Goal: Task Accomplishment & Management: Manage account settings

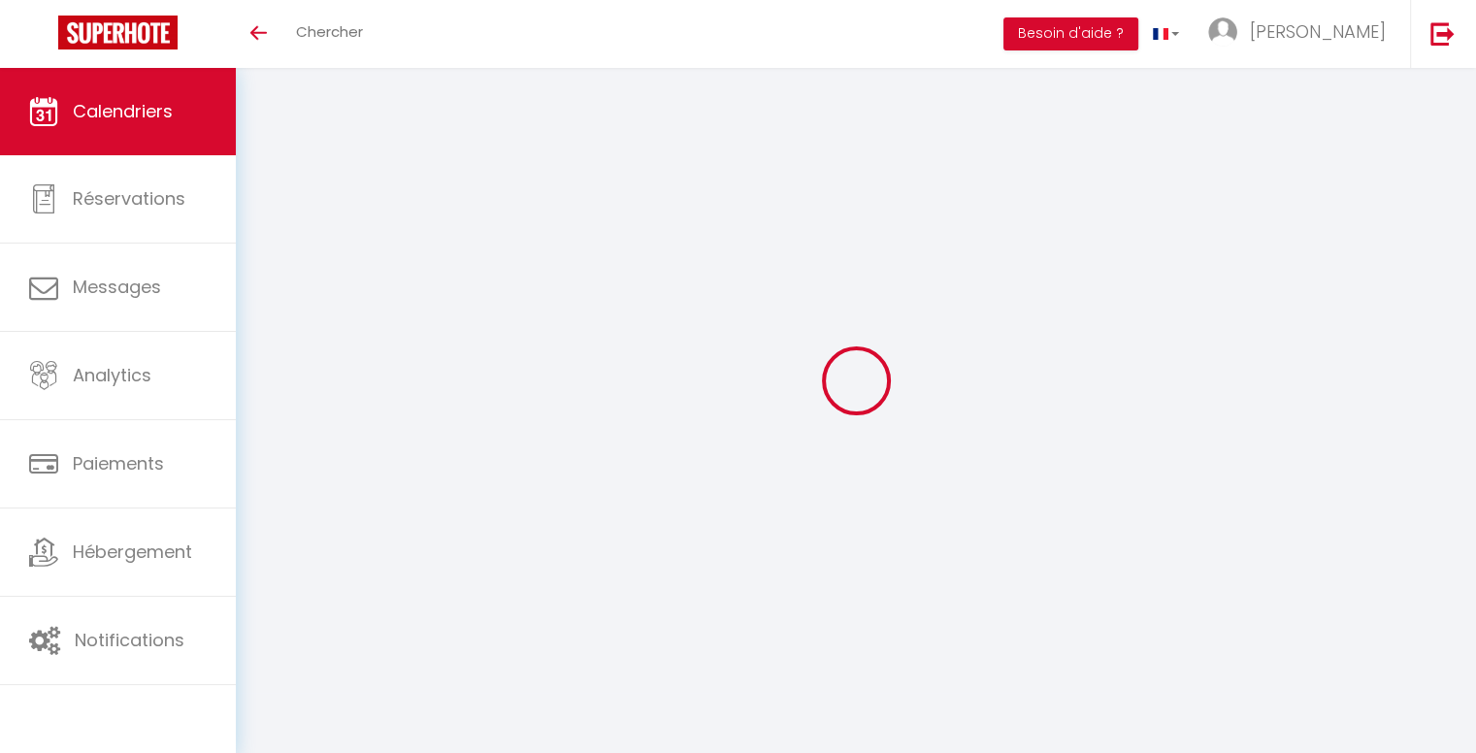
select select
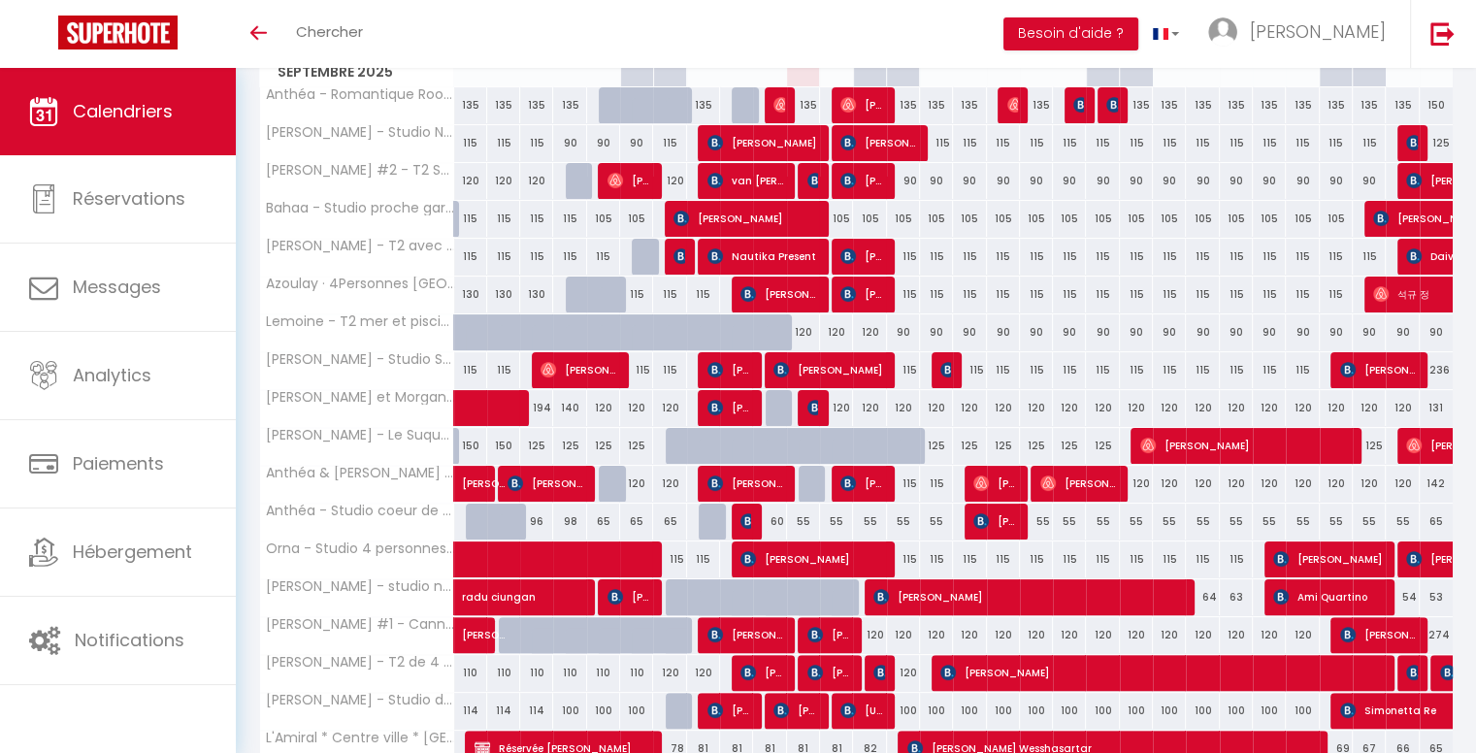
scroll to position [388, 0]
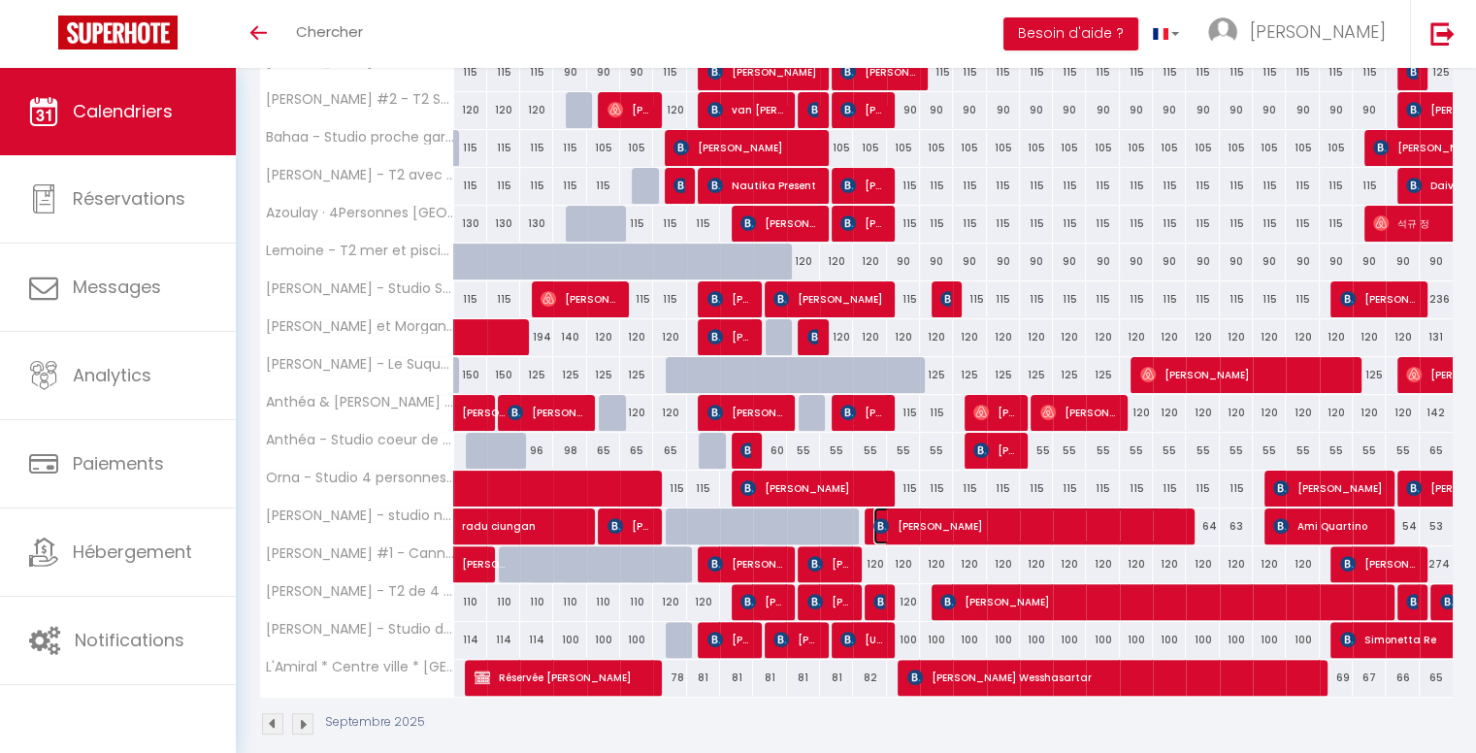
click at [1105, 531] on span "[PERSON_NAME]" at bounding box center [1027, 526] width 308 height 37
select select "OK"
select select "0"
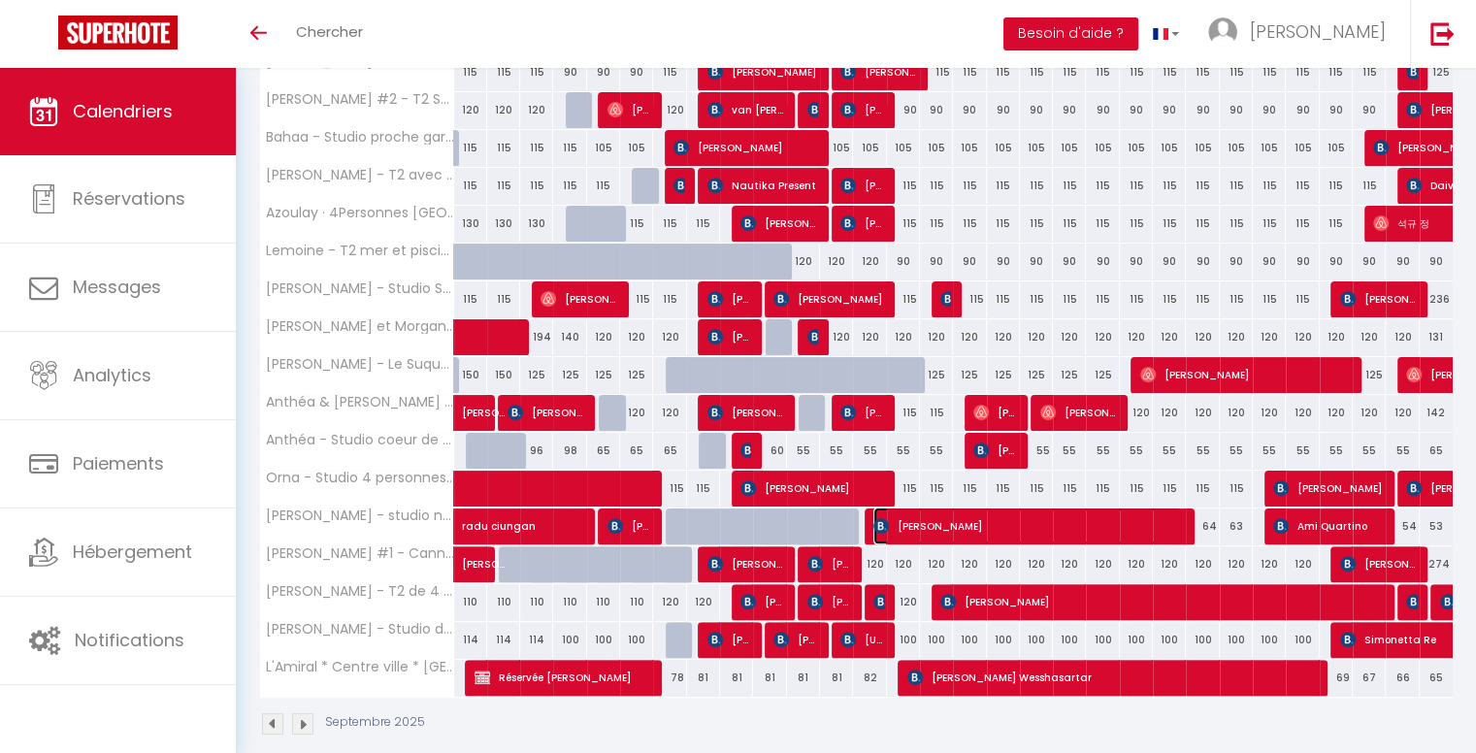
select select "1"
select select
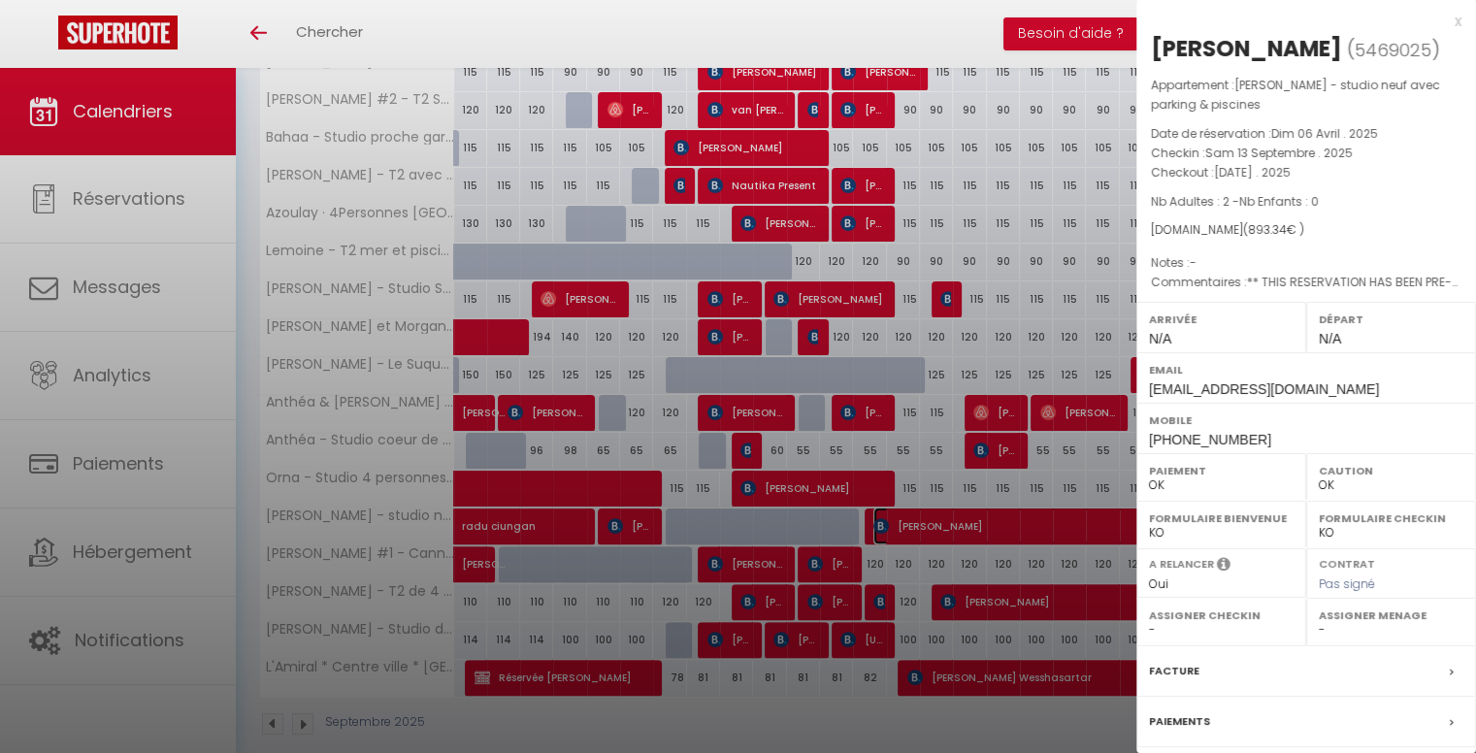
select select "22986"
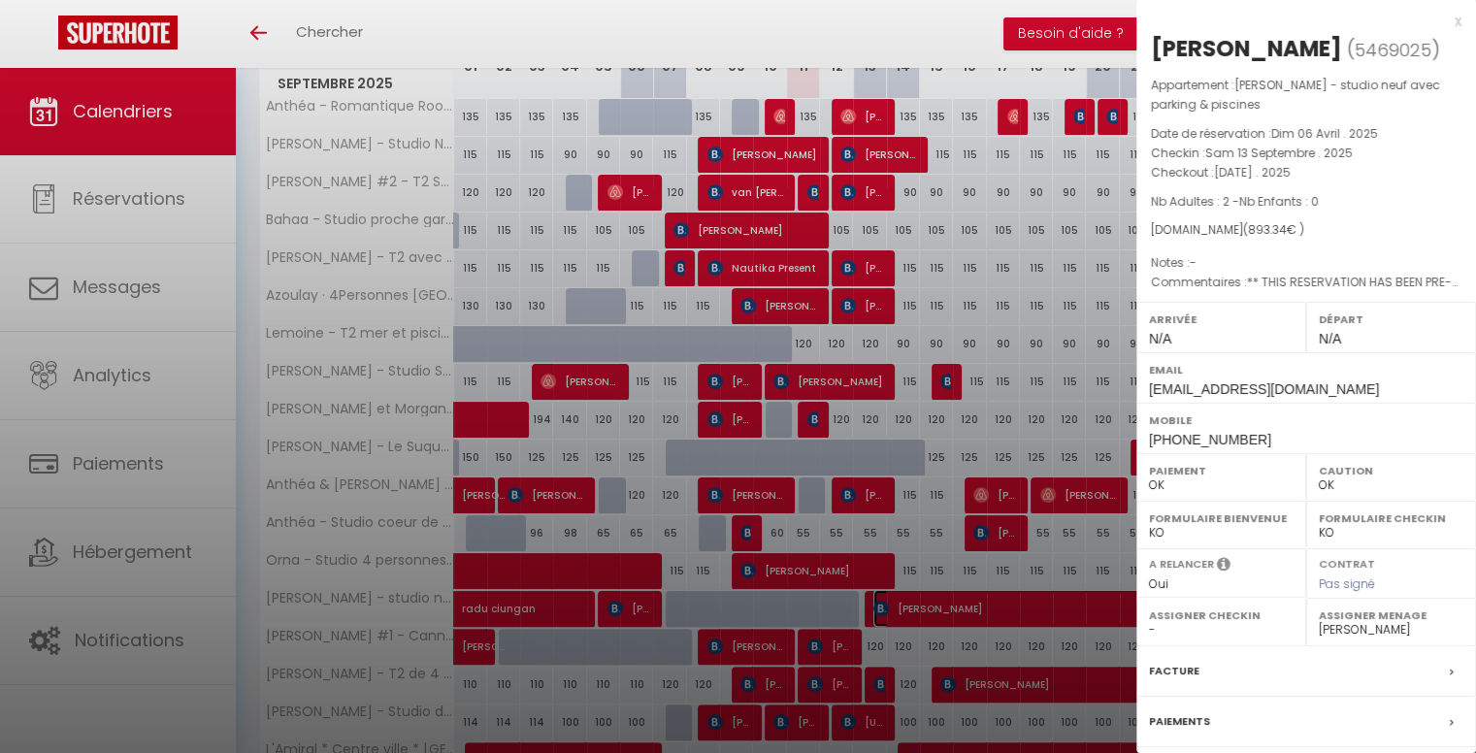
scroll to position [194, 0]
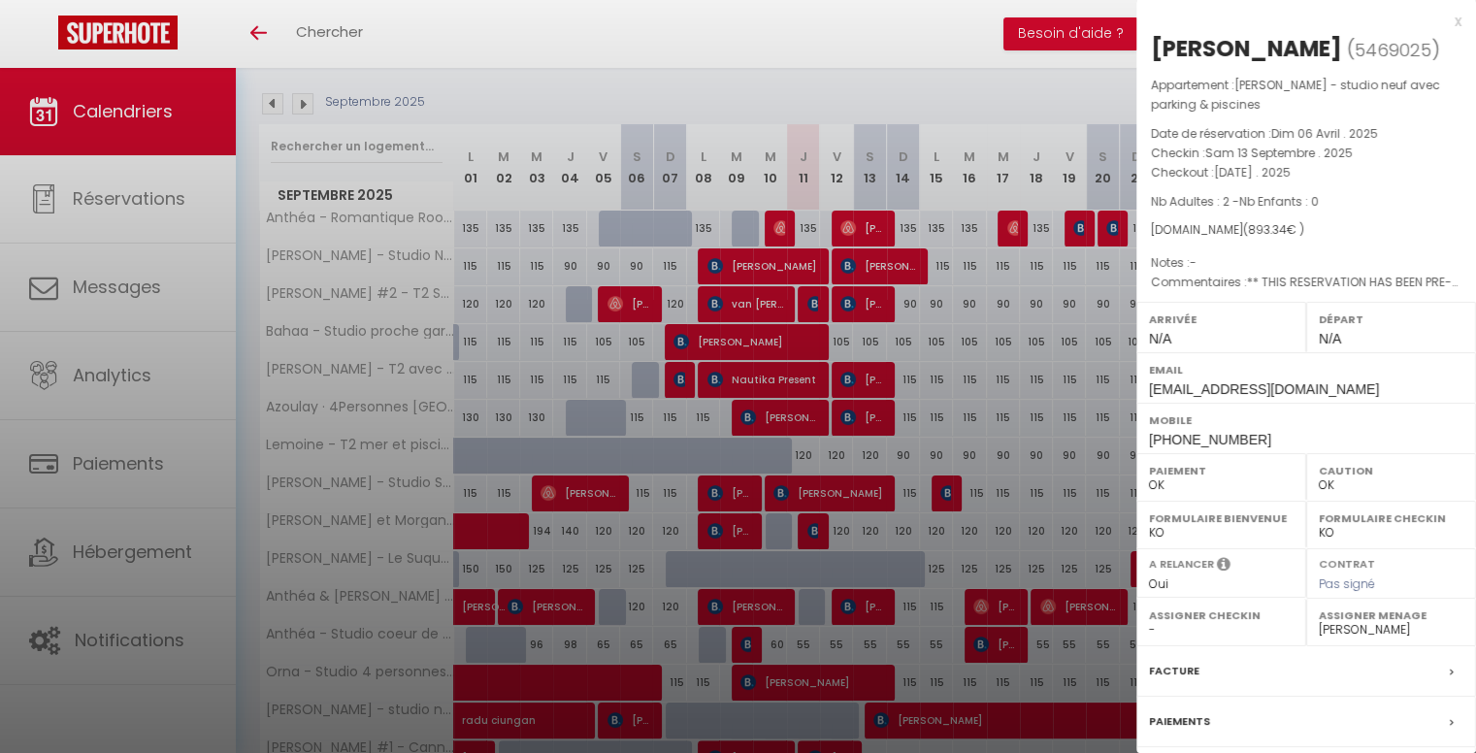
drag, startPoint x: 998, startPoint y: 63, endPoint x: 1425, endPoint y: 77, distance: 427.2
click at [998, 64] on div at bounding box center [738, 376] width 1476 height 753
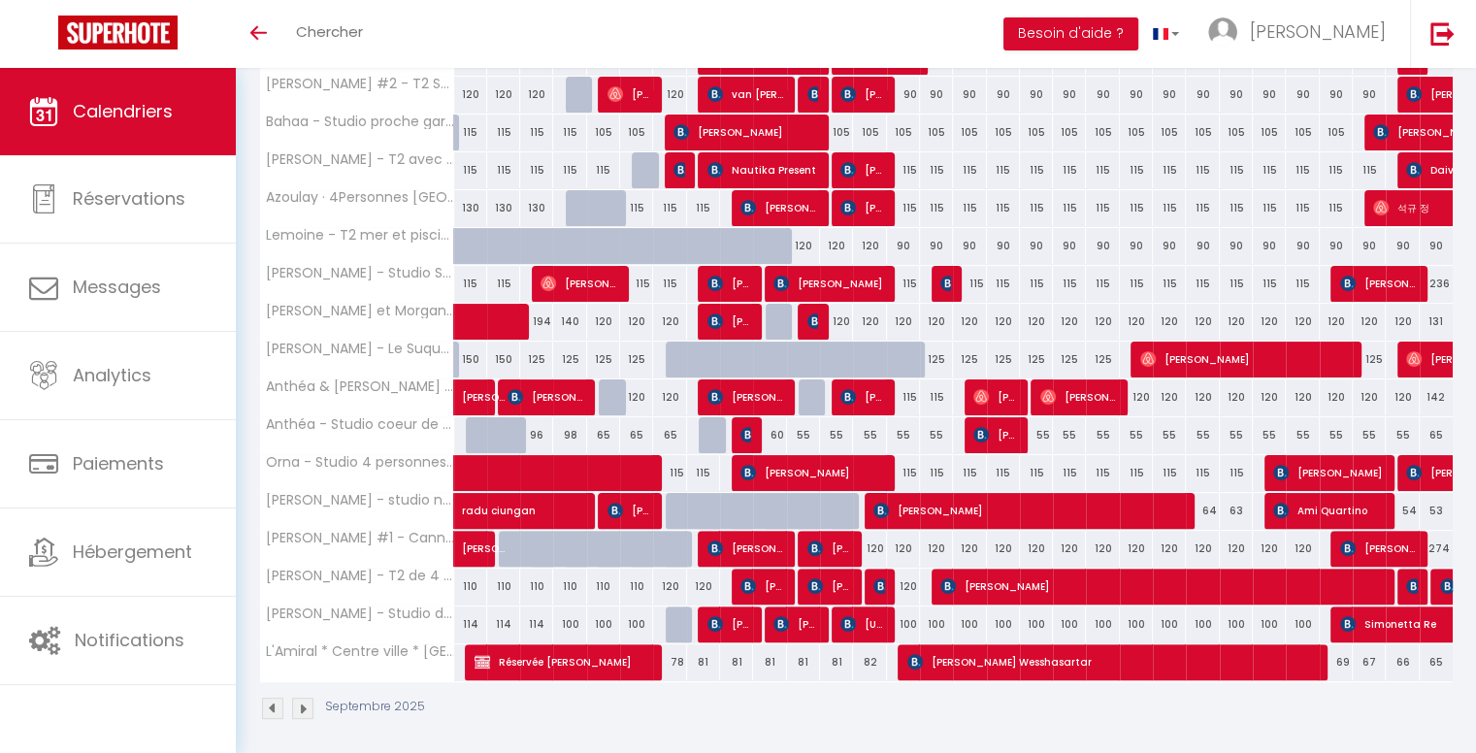
scroll to position [408, 0]
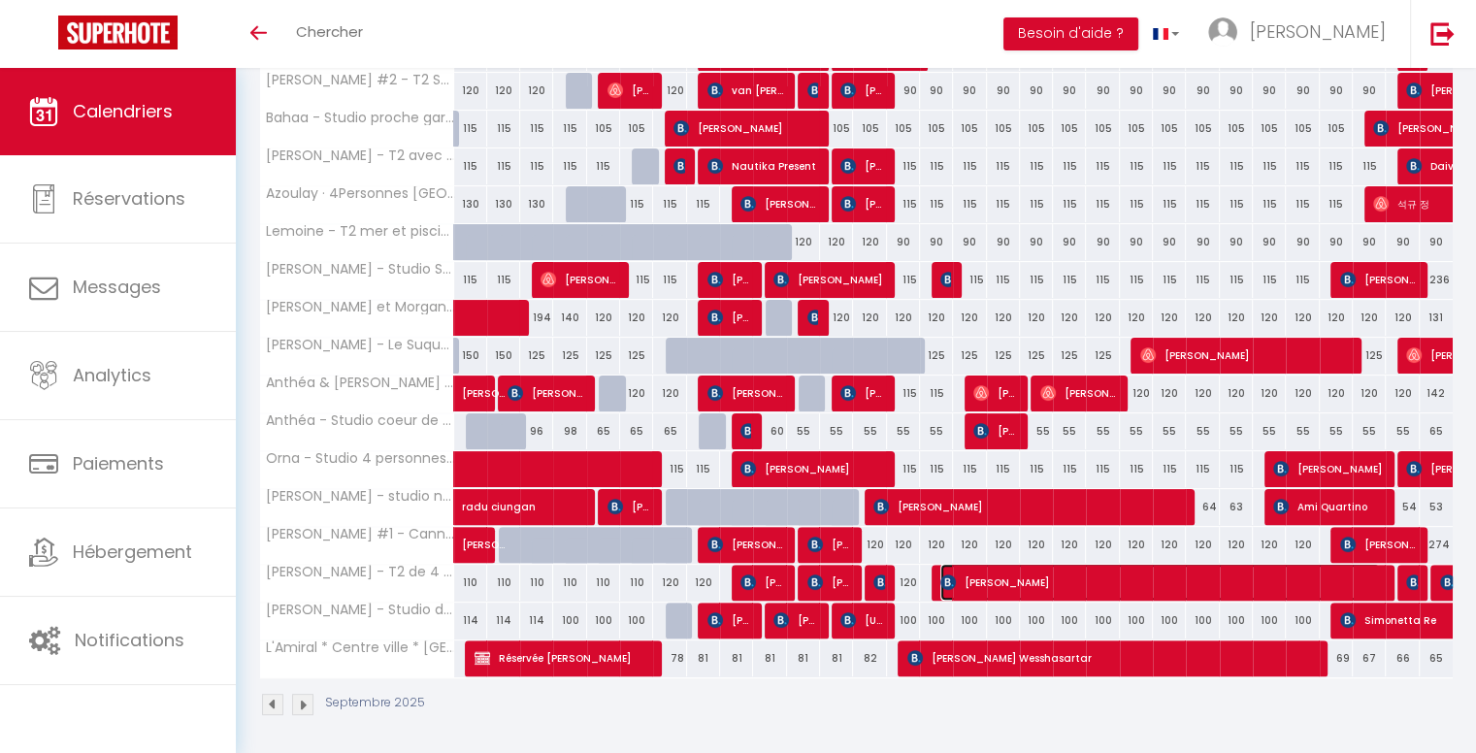
click at [1048, 565] on span "[PERSON_NAME]" at bounding box center [1160, 582] width 440 height 37
select select "KO"
select select
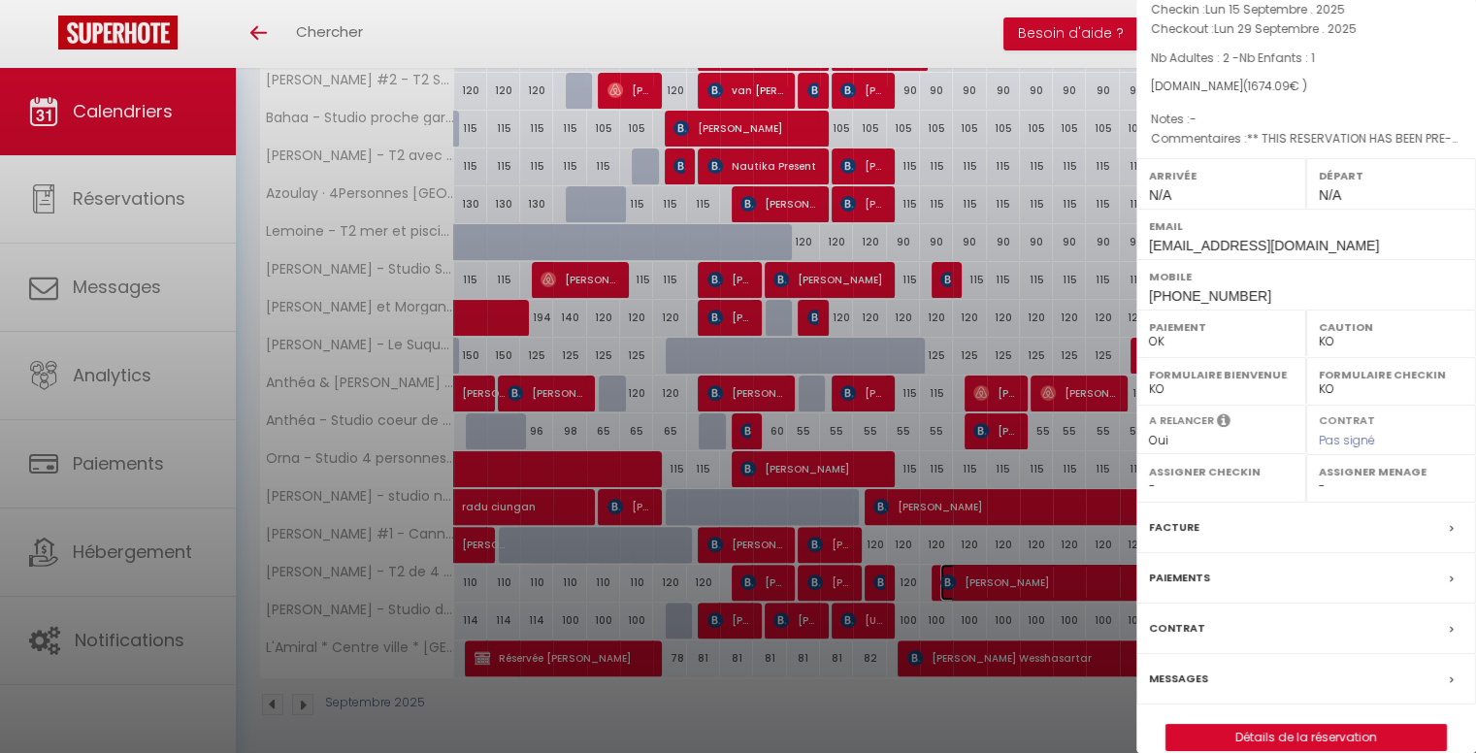
scroll to position [0, 0]
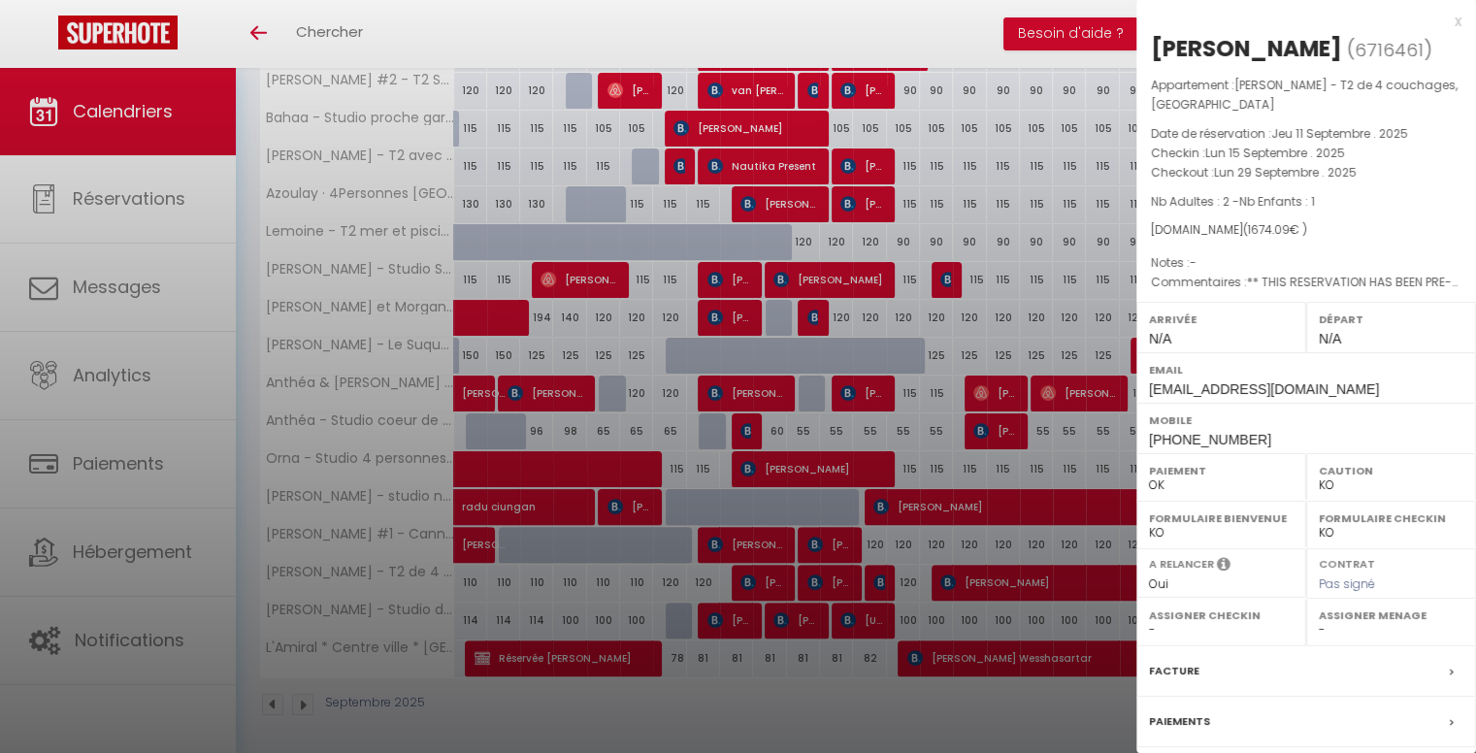
click at [1002, 568] on div at bounding box center [738, 376] width 1476 height 753
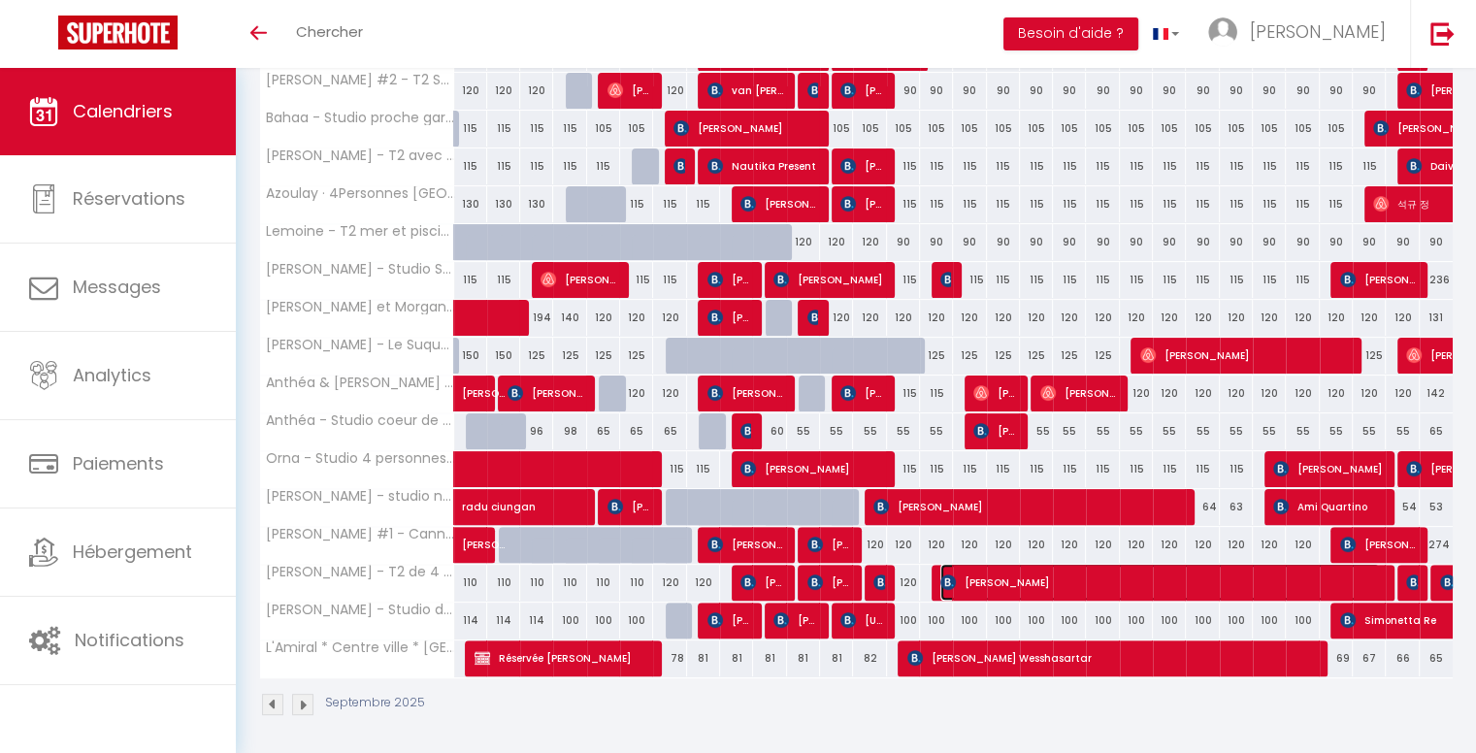
click at [1022, 579] on span "[PERSON_NAME]" at bounding box center [1160, 582] width 440 height 37
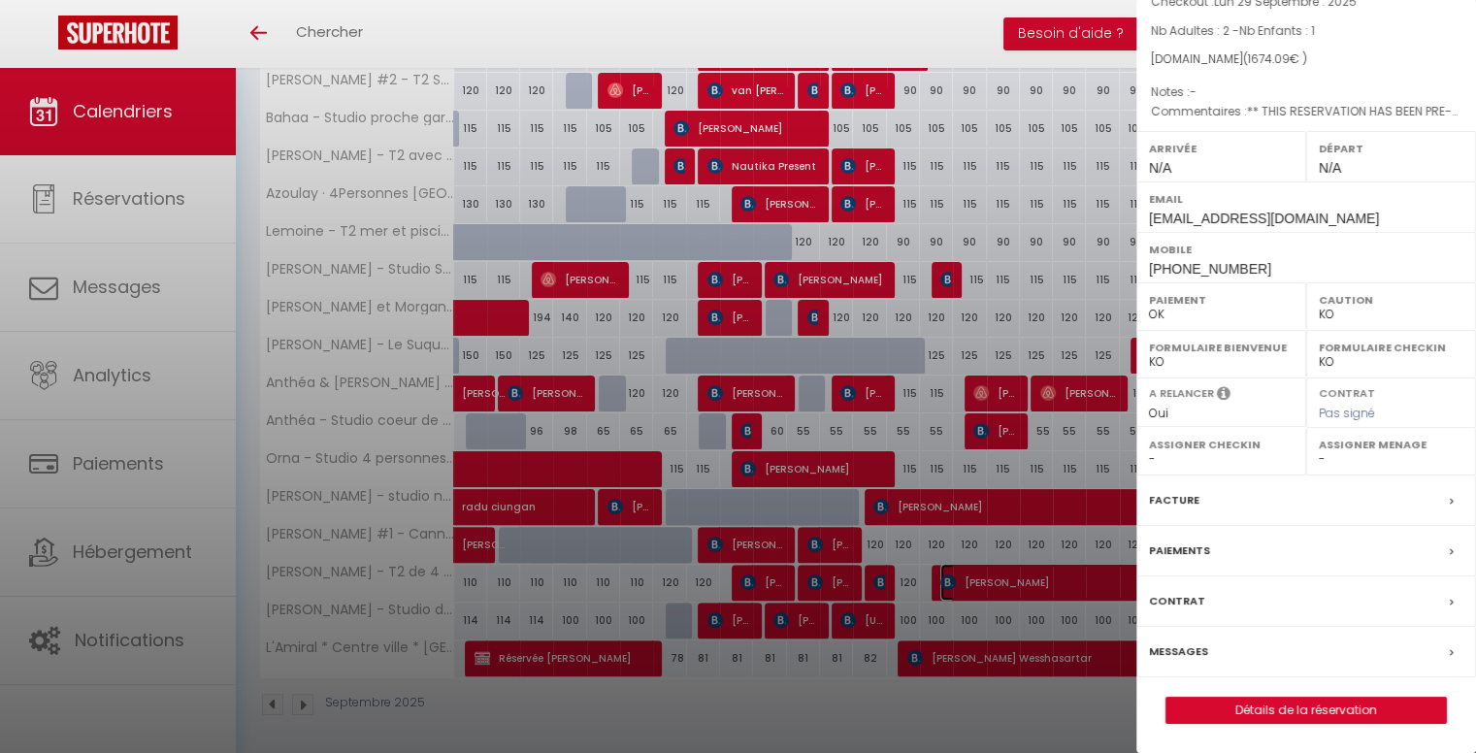
scroll to position [229, 0]
click at [1242, 512] on div "Facture" at bounding box center [1306, 501] width 340 height 50
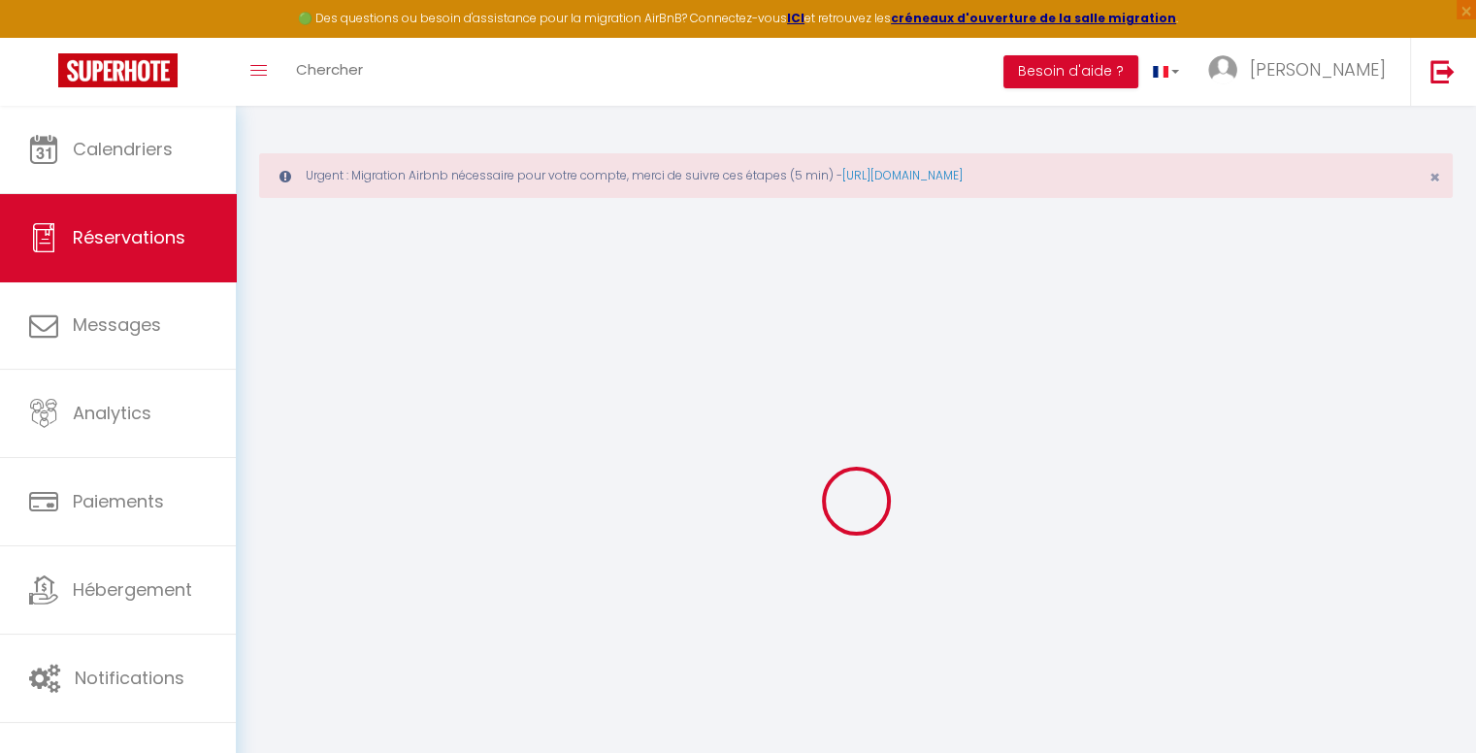
type input "Rahul"
type input "[PERSON_NAME]"
type input "[EMAIL_ADDRESS][DOMAIN_NAME]"
type input "[PHONE_NUMBER]"
type input "."
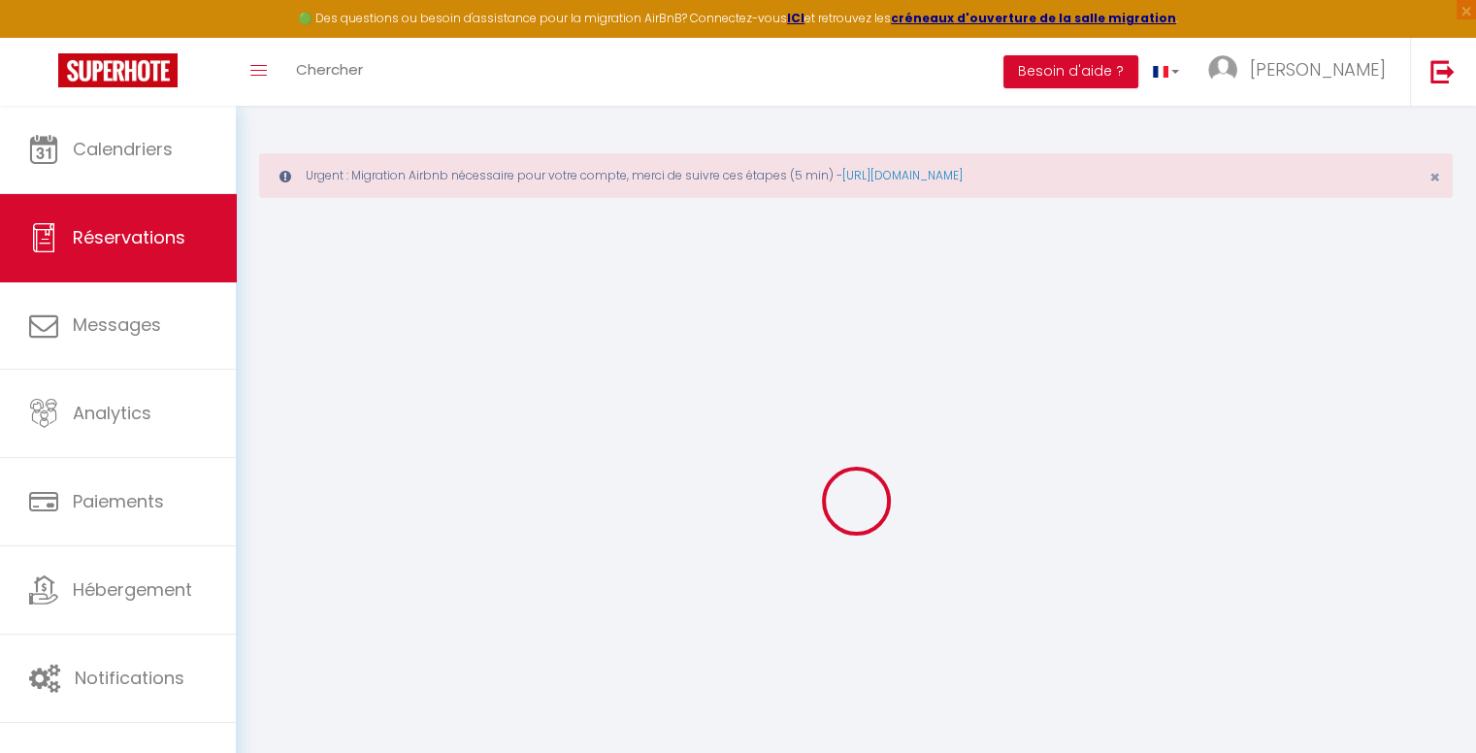
select select "US"
type input "237.3"
type input "23.44"
select select "62370"
select select "1"
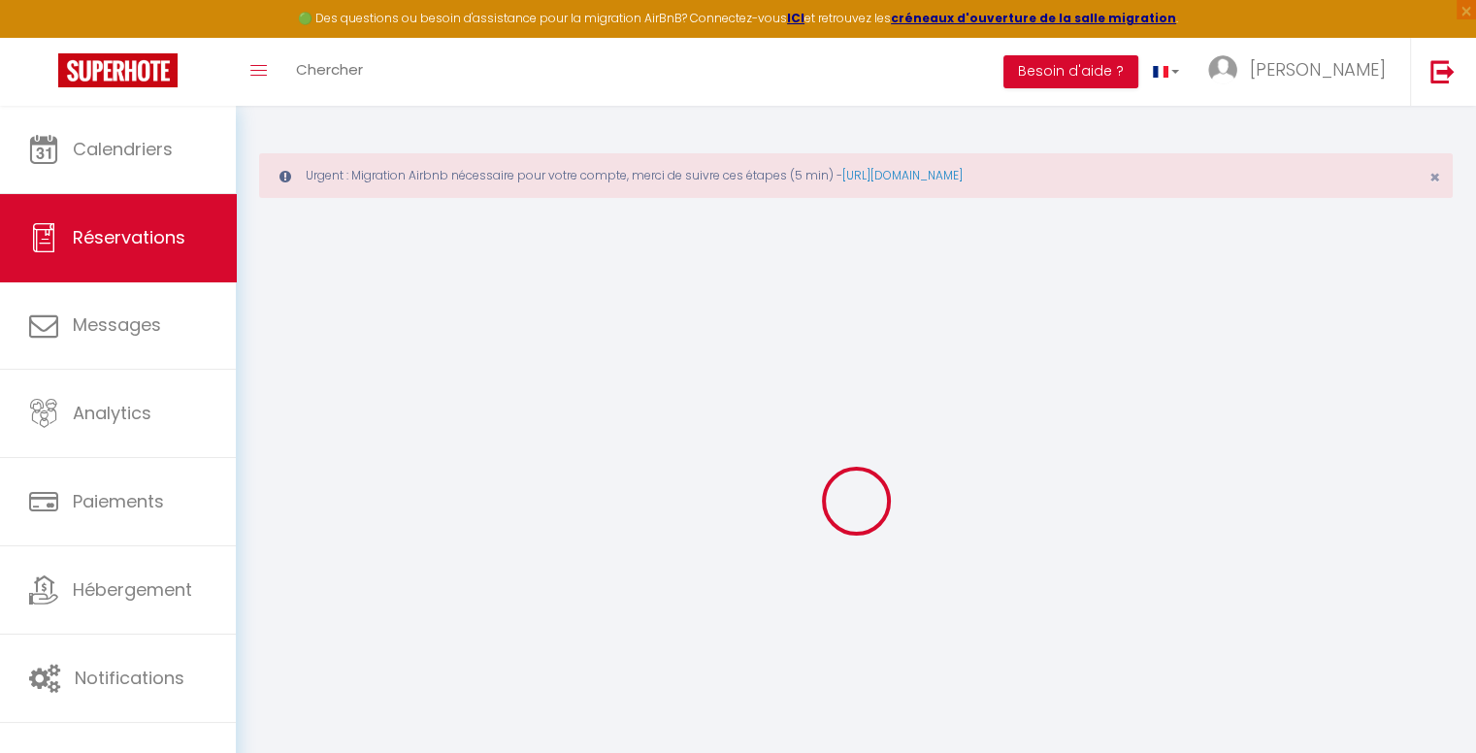
select select
type input "2"
type input "1"
select select "12"
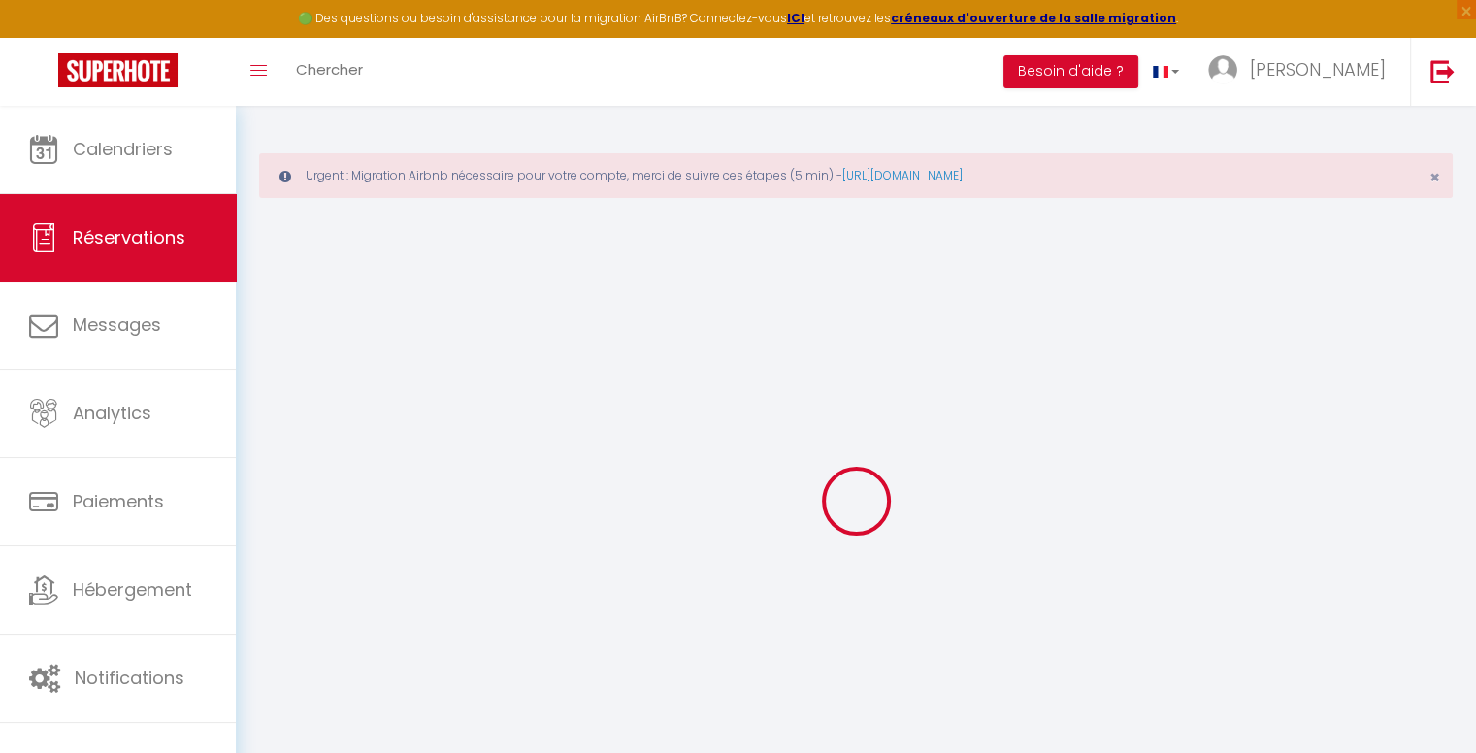
select select
type input "1512"
checkbox input "false"
type input "0"
select select "2"
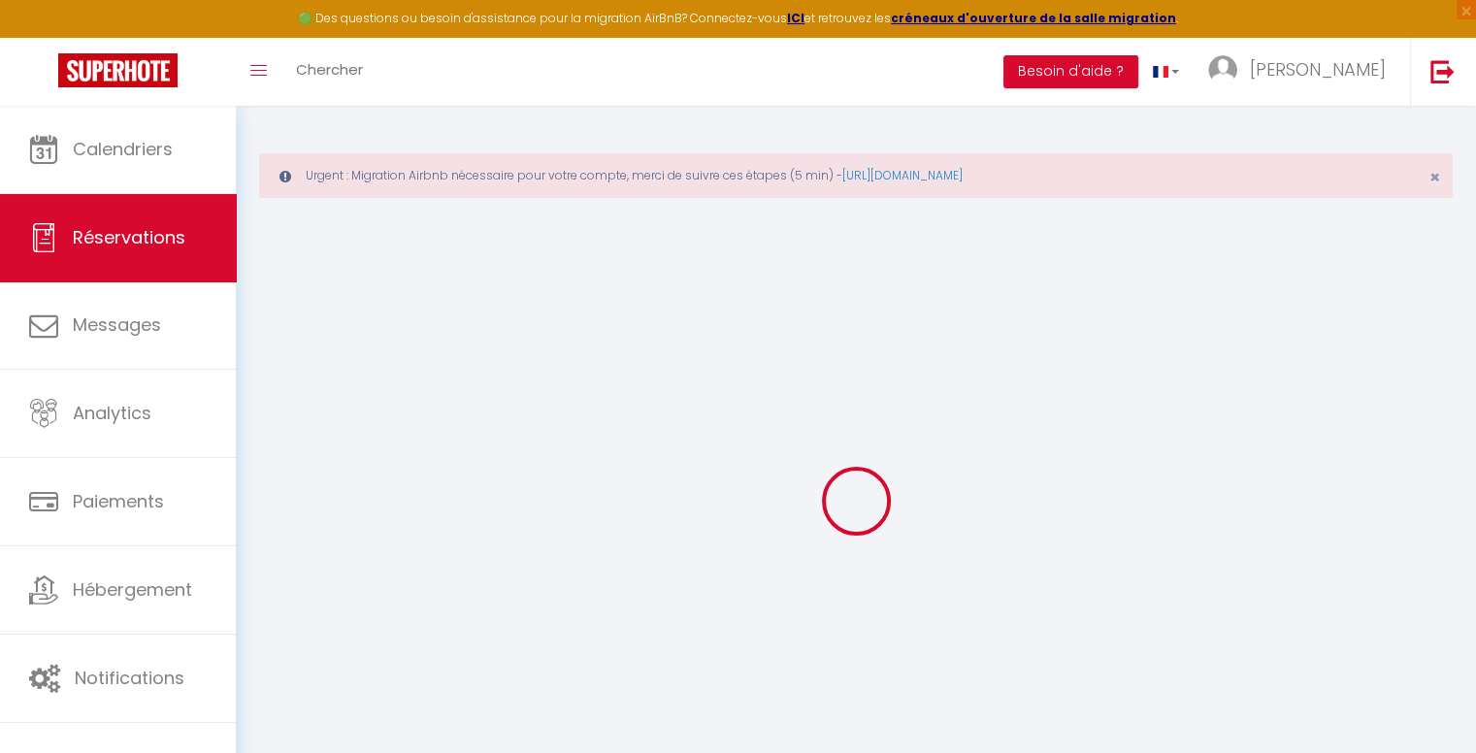
type input "0"
select select
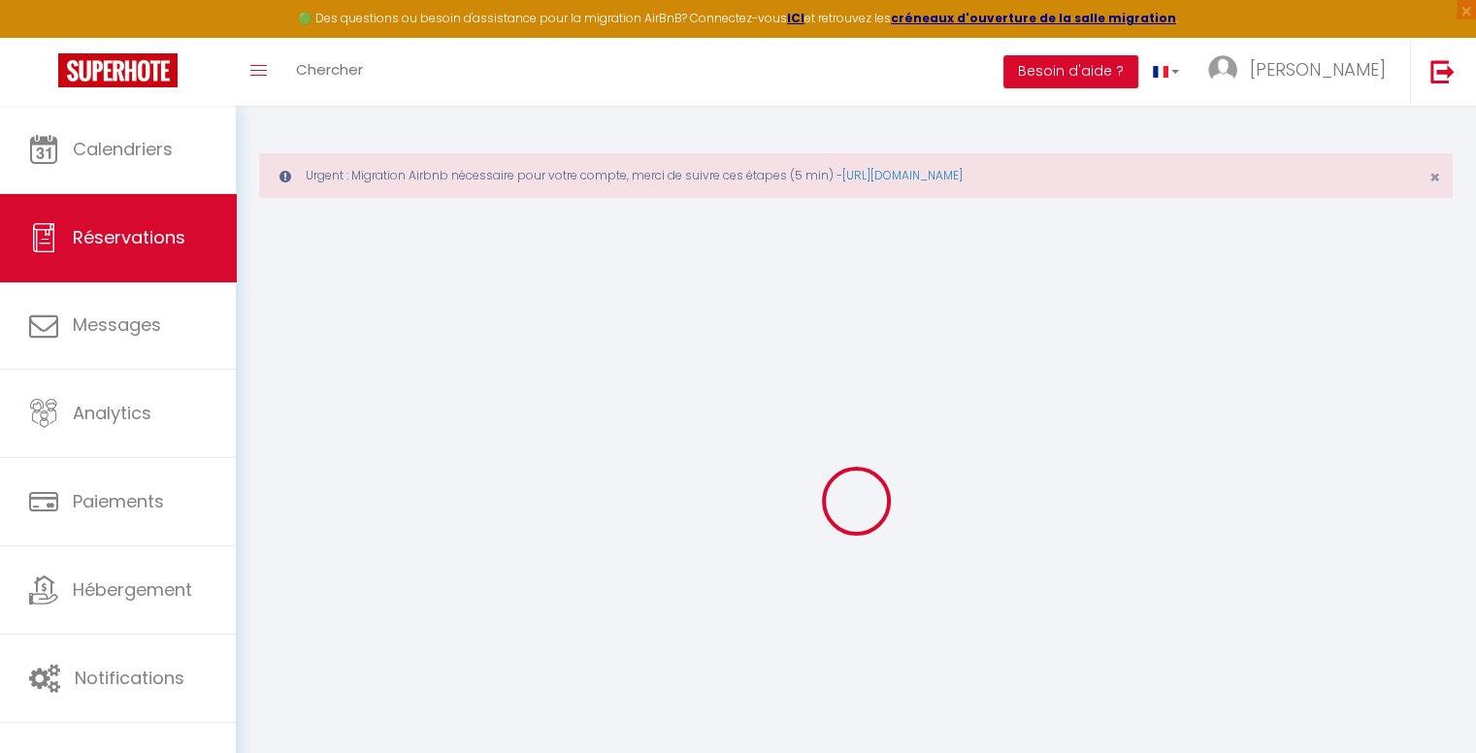
select select "14"
checkbox input "false"
select select
checkbox input "false"
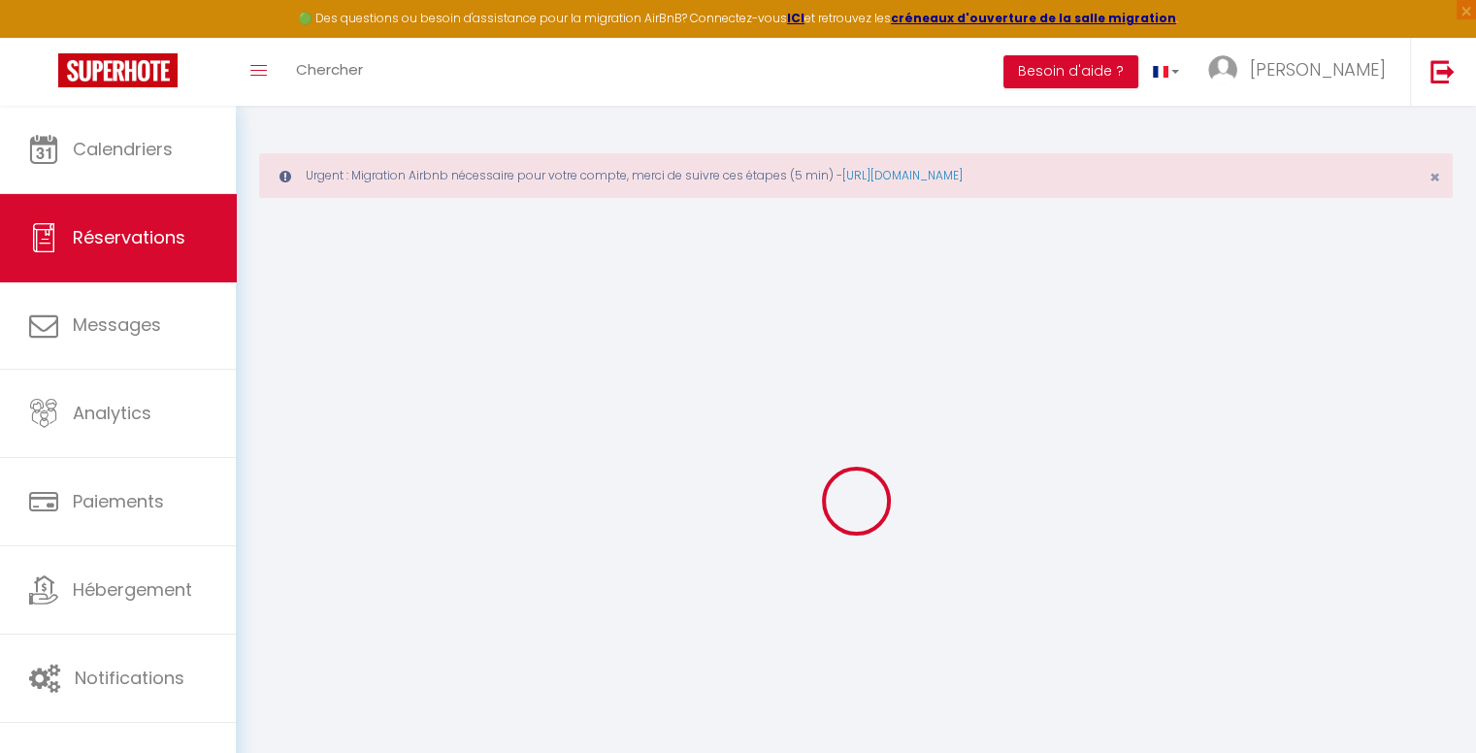
select select
checkbox input "false"
type textarea "** THIS RESERVATION HAS BEEN PRE-PAID ** Reservation has a cancellation grace p…"
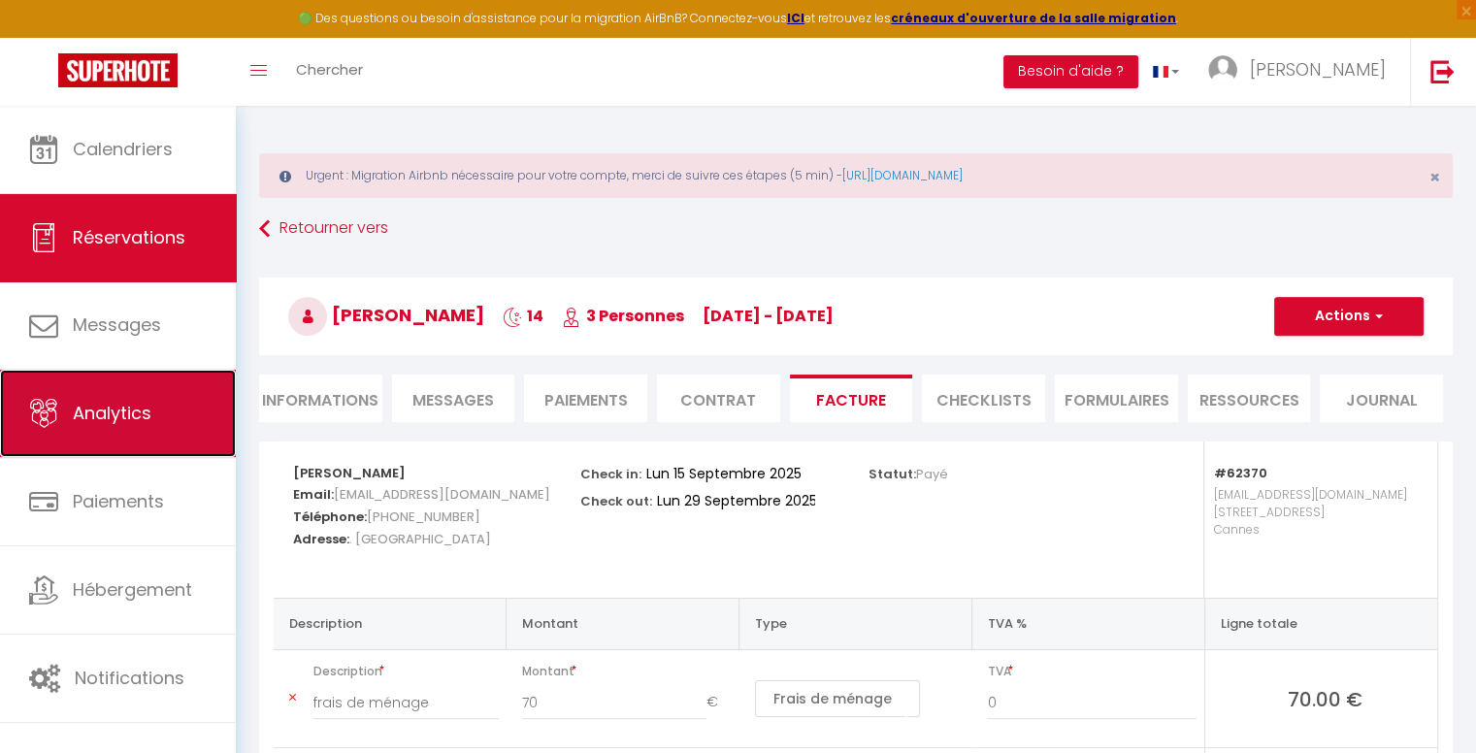
click at [120, 421] on span "Analytics" at bounding box center [112, 413] width 79 height 24
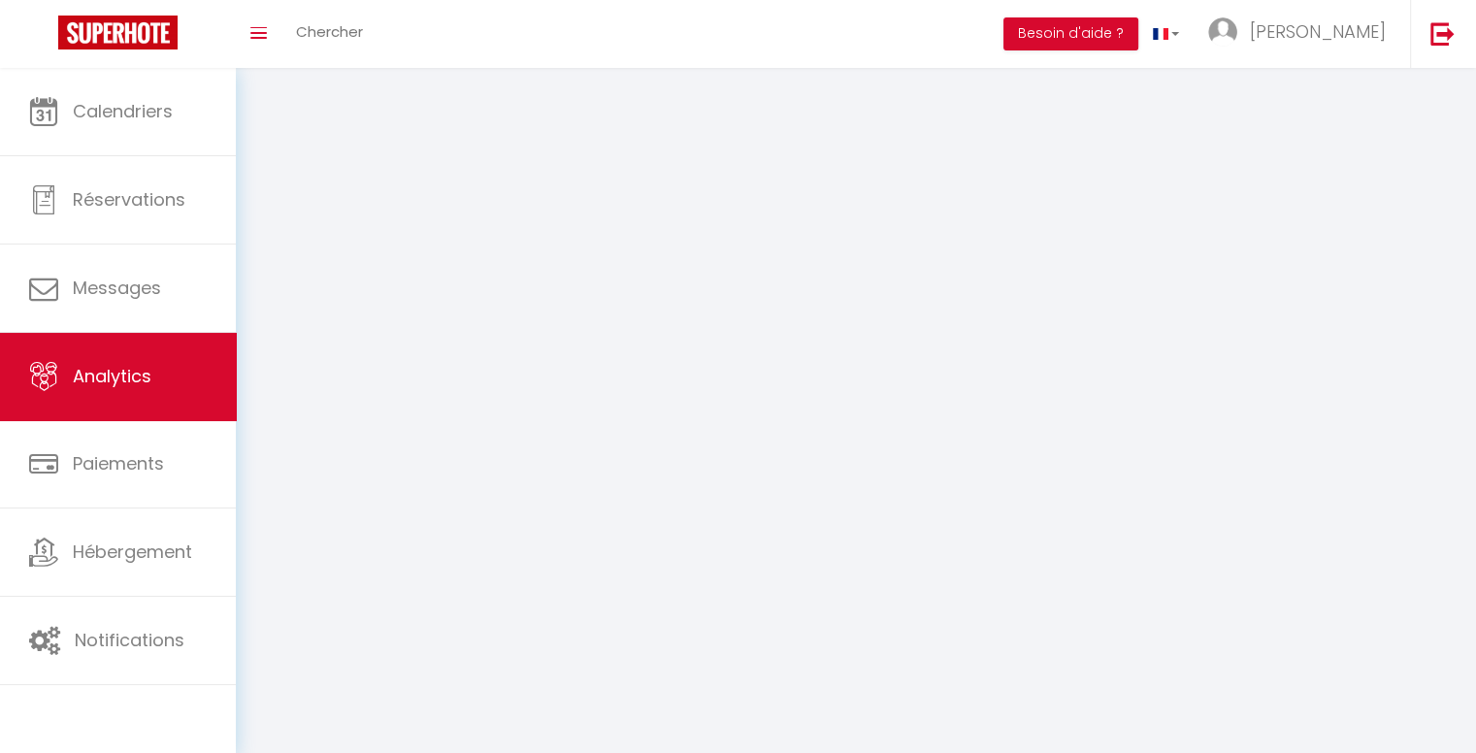
select select "2025"
select select "9"
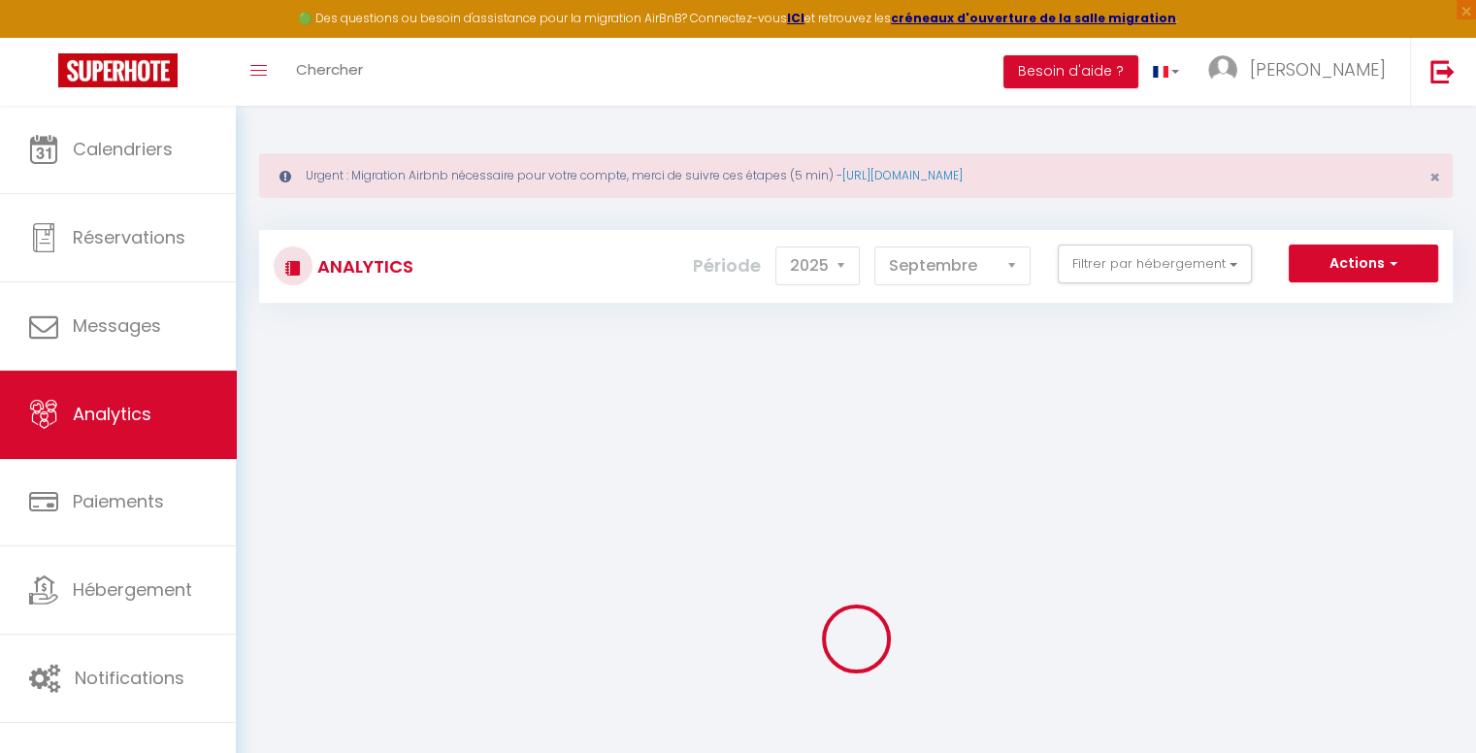
click at [1184, 284] on div "Actions Génération SuperConciergerie Génération SuperAnalyzer Génération SuperE…" at bounding box center [955, 267] width 992 height 44
checkbox input "false"
checkbox piscines "false"
checkbox Parking "false"
checkbox Anthéa "false"
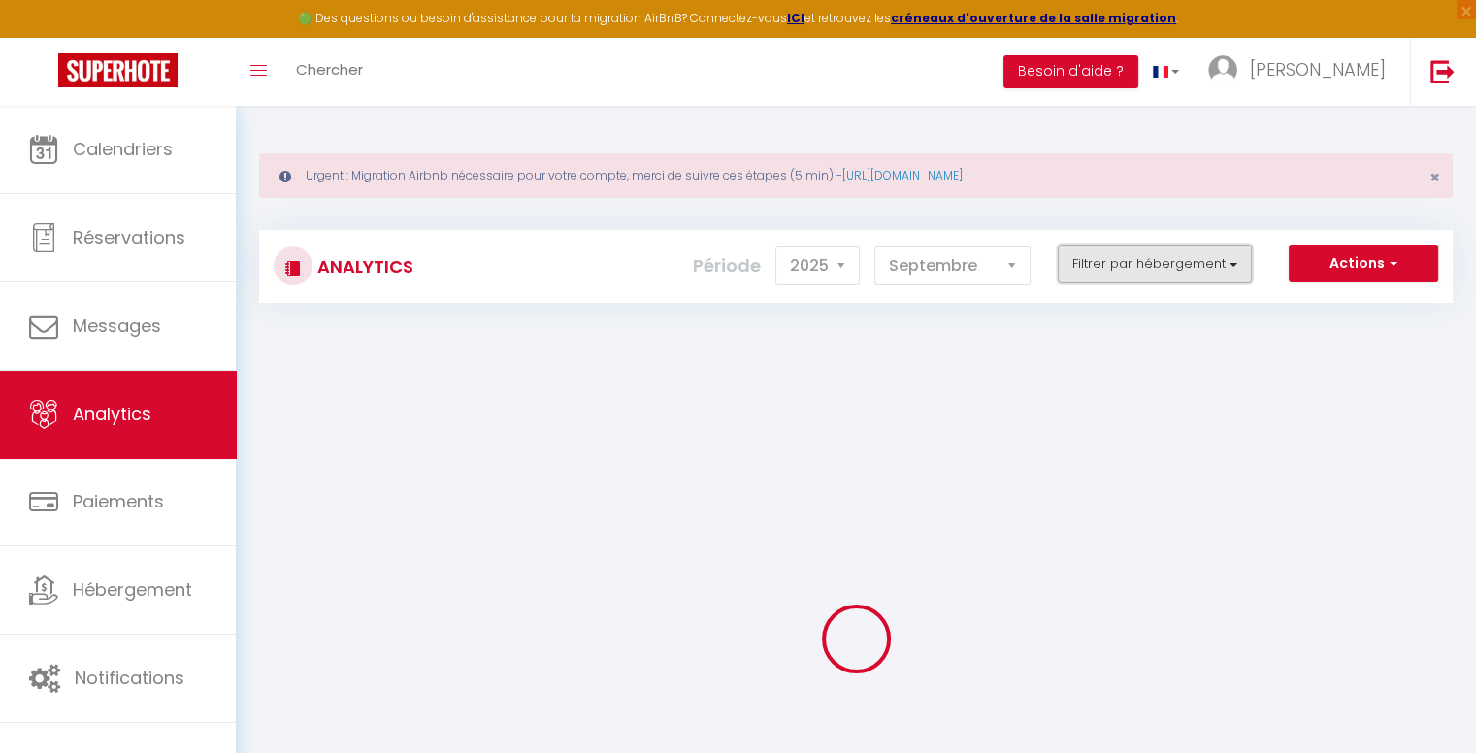
checkbox Jacuzzi "false"
checkbox Parfumerie "false"
checkbox Grasse "false"
checkbox input "false"
checkbox Cannes "false"
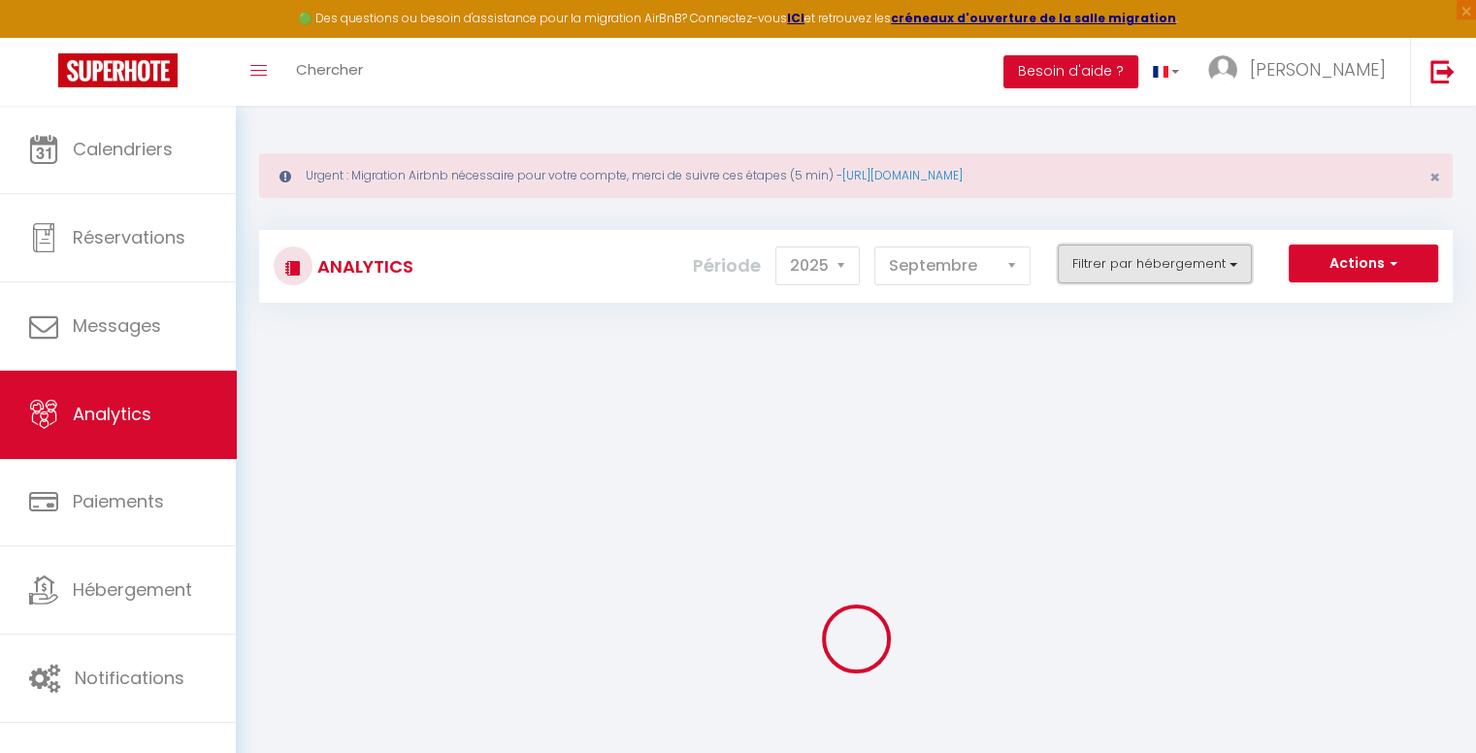
checkbox pied "false"
checkbox balcon "false"
checkbox clim "false"
checkbox Clim "false"
checkbox cannes "false"
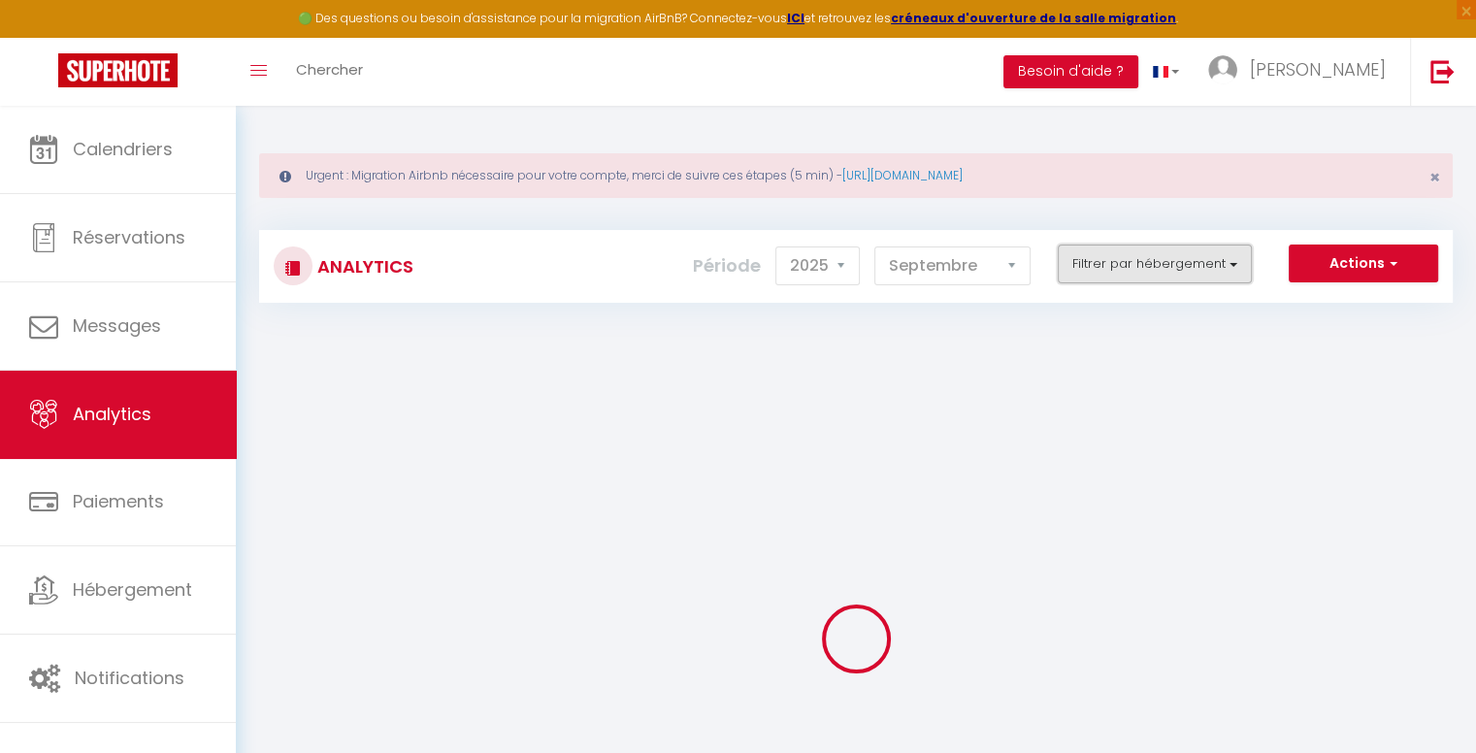
checkbox parking "false"
checkbox Bocca "false"
checkbox Suquetta "false"
checkbox centre "false"
checkbox piétonne "false"
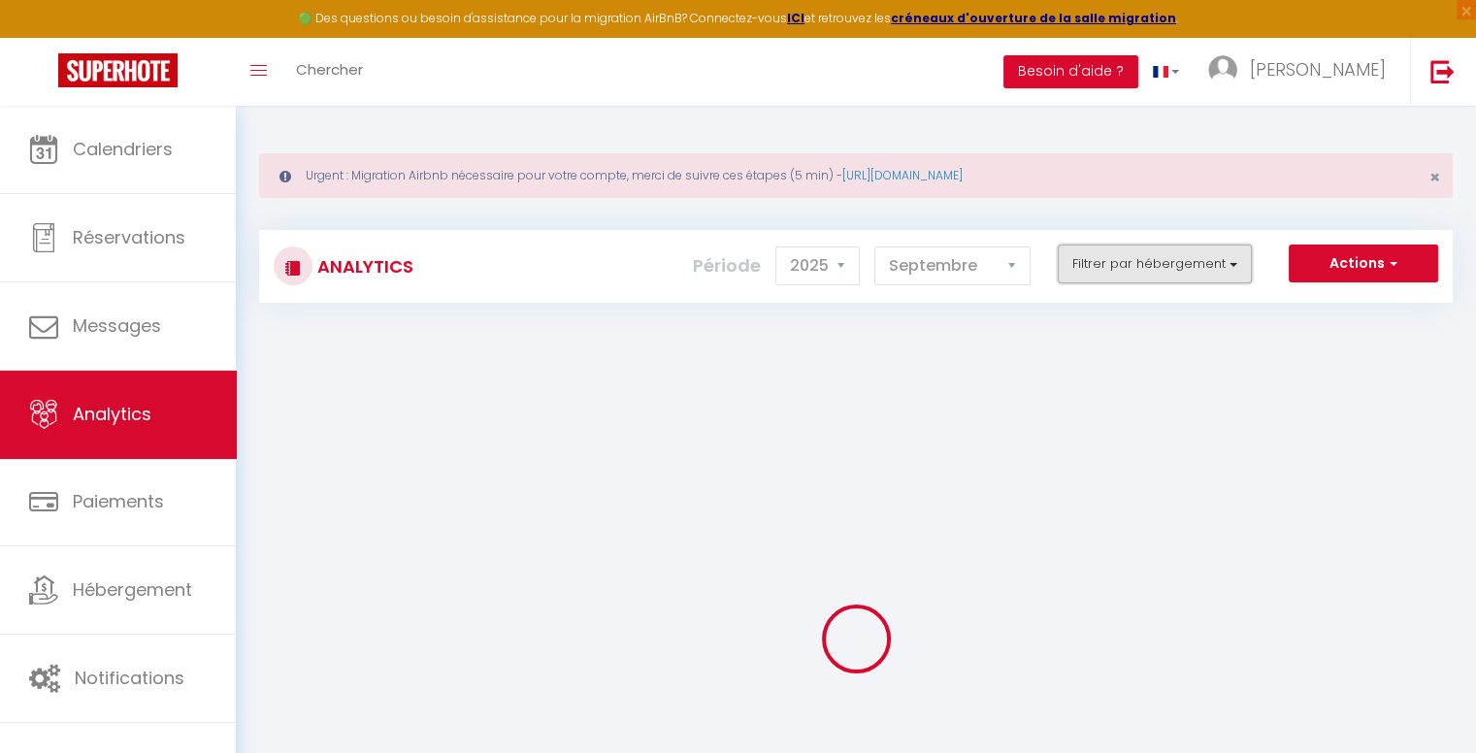
checkbox Centre "false"
checkbox Suquet "false"
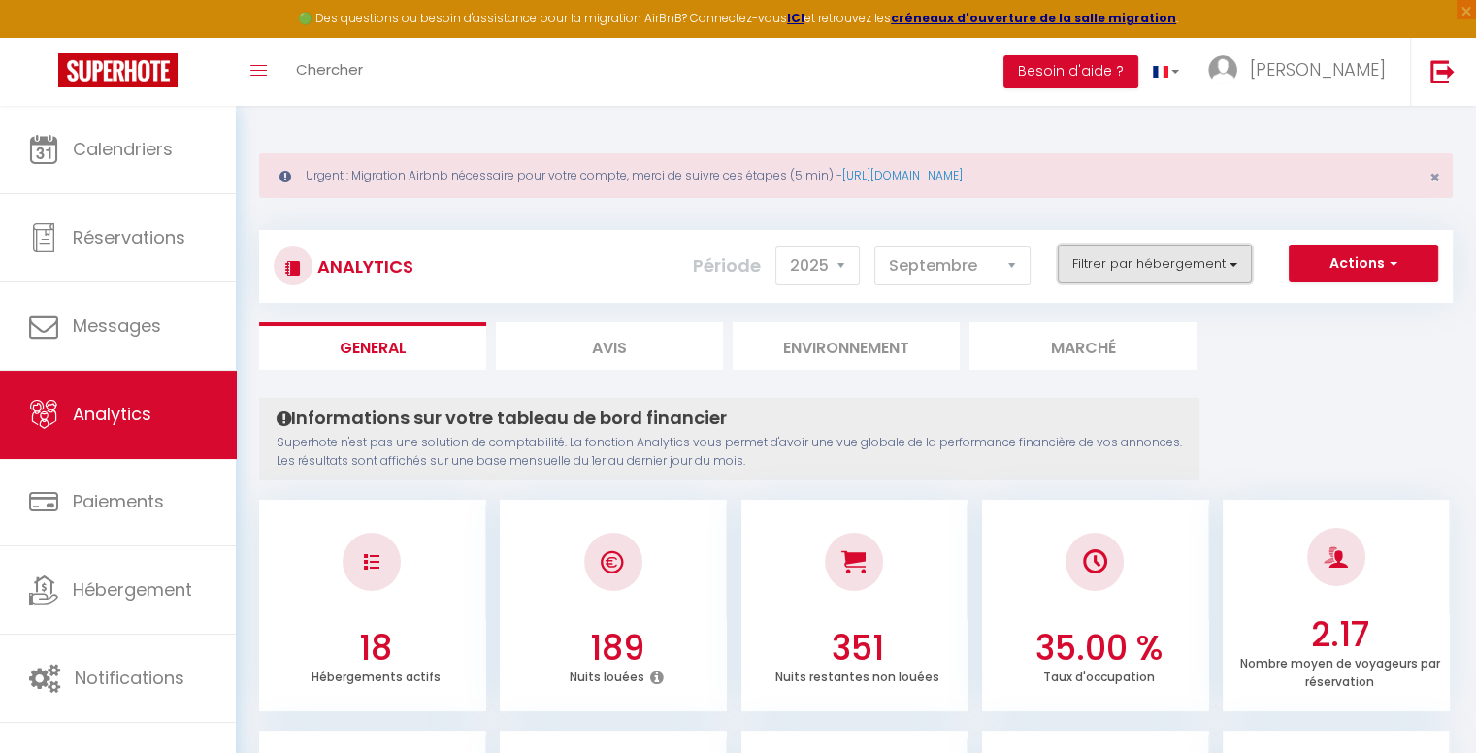
click at [1172, 266] on button "Filtrer par hébergement" at bounding box center [1155, 264] width 194 height 39
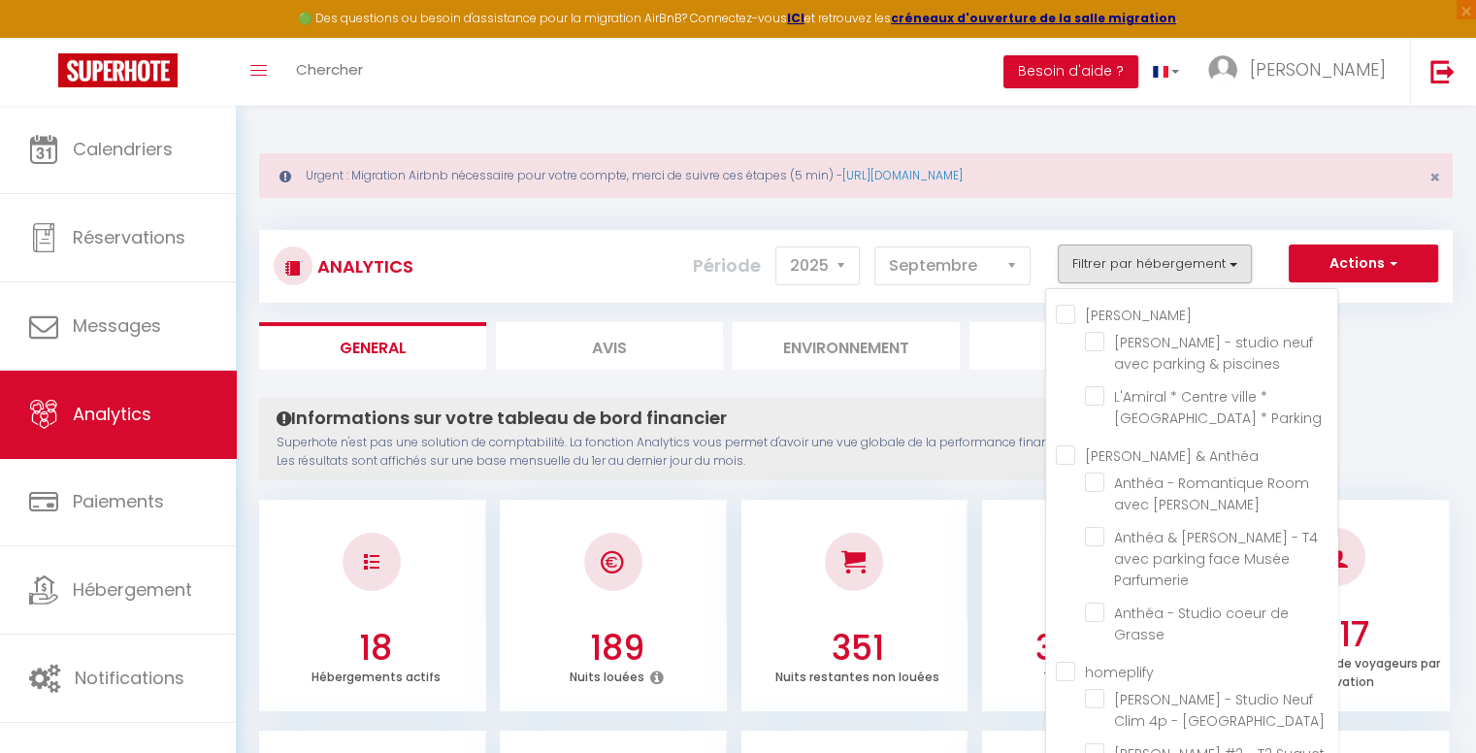
click at [1133, 661] on input "homeplify" at bounding box center [1196, 670] width 281 height 19
checkbox input "true"
checkbox piscines "false"
checkbox Parking "false"
checkbox Jacuzzi "false"
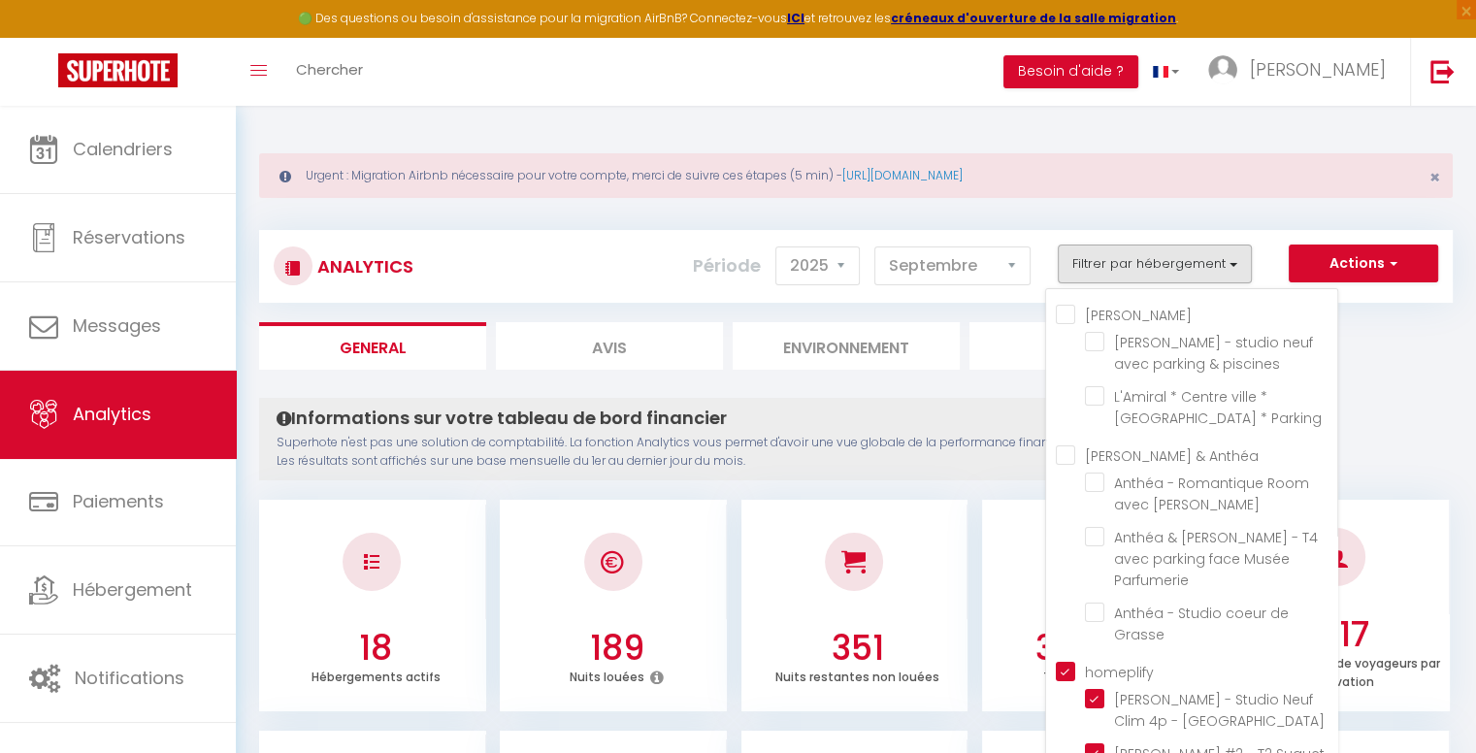
checkbox Parfumerie "false"
checkbox Grasse "false"
checkbox Cannes "true"
checkbox pied "true"
checkbox balcon "true"
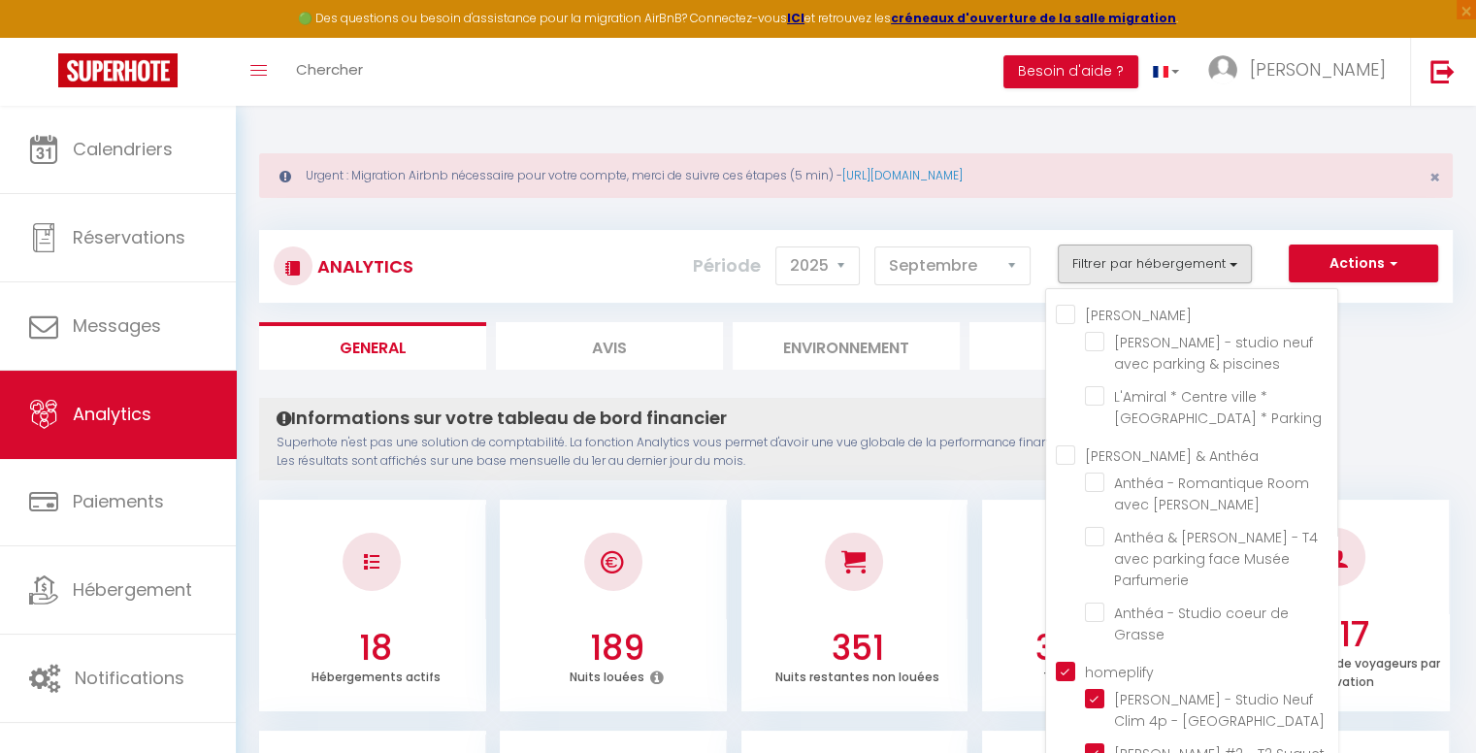
checkbox clim "true"
checkbox Clim "true"
checkbox cannes "true"
checkbox parking "true"
checkbox Bocca "true"
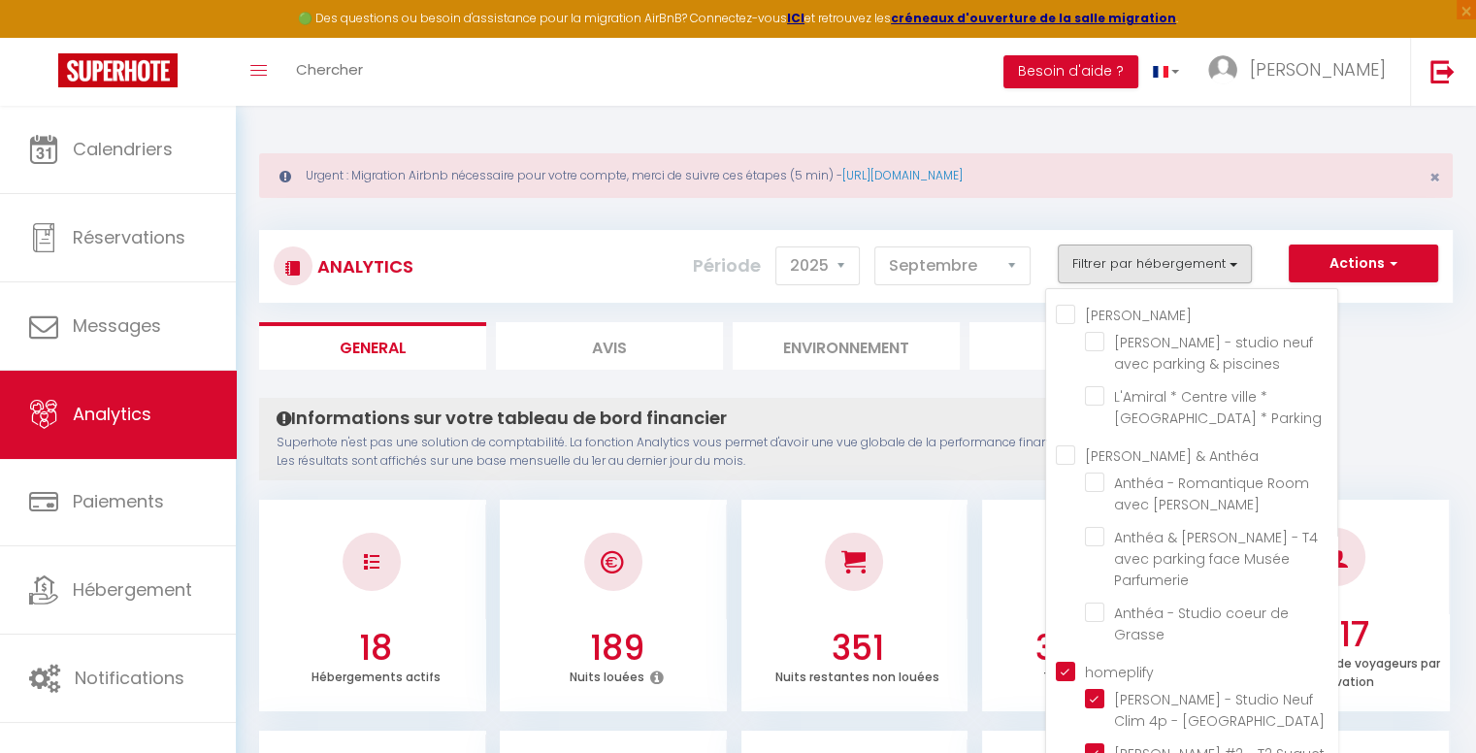
checkbox Suquetta "true"
checkbox centre "true"
checkbox piétonne "true"
checkbox Centre "true"
checkbox Suquet "true"
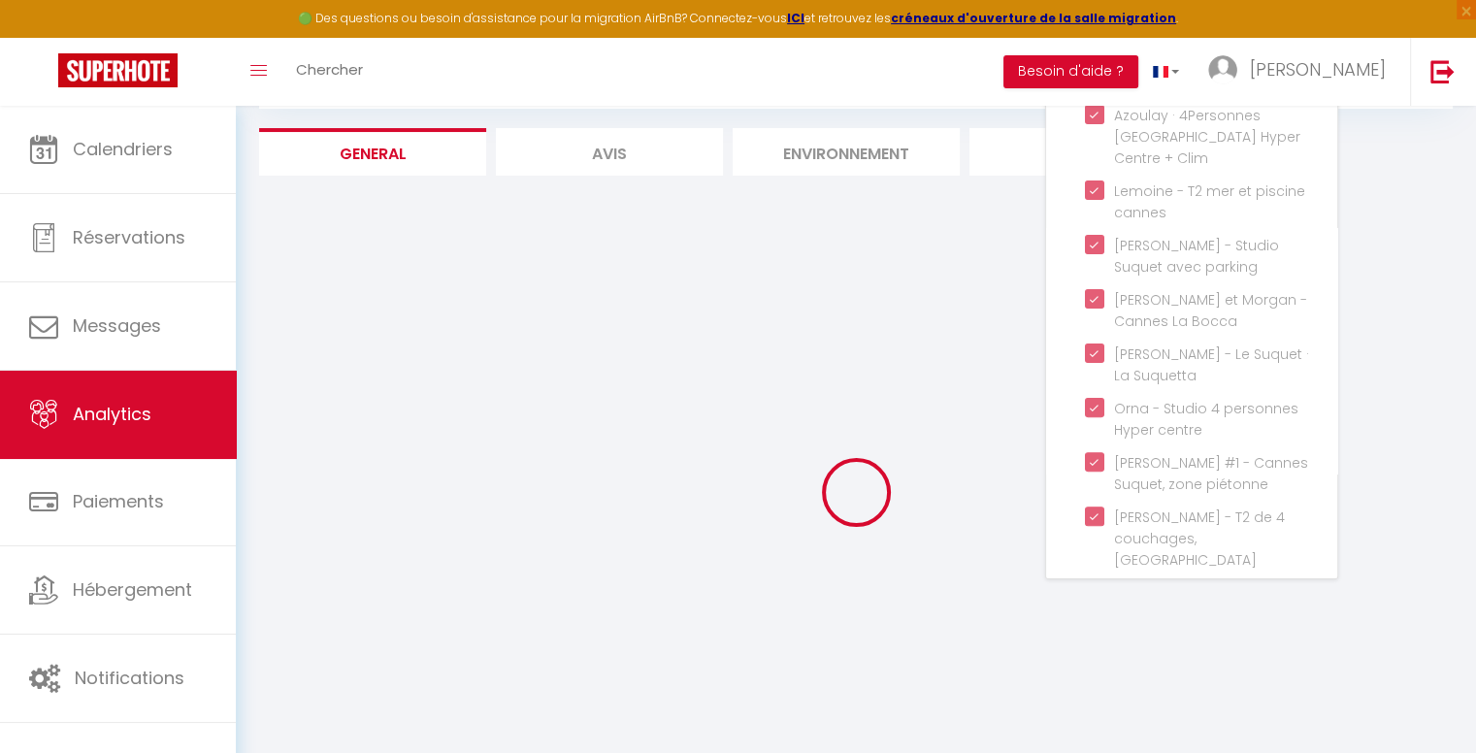
scroll to position [260, 0]
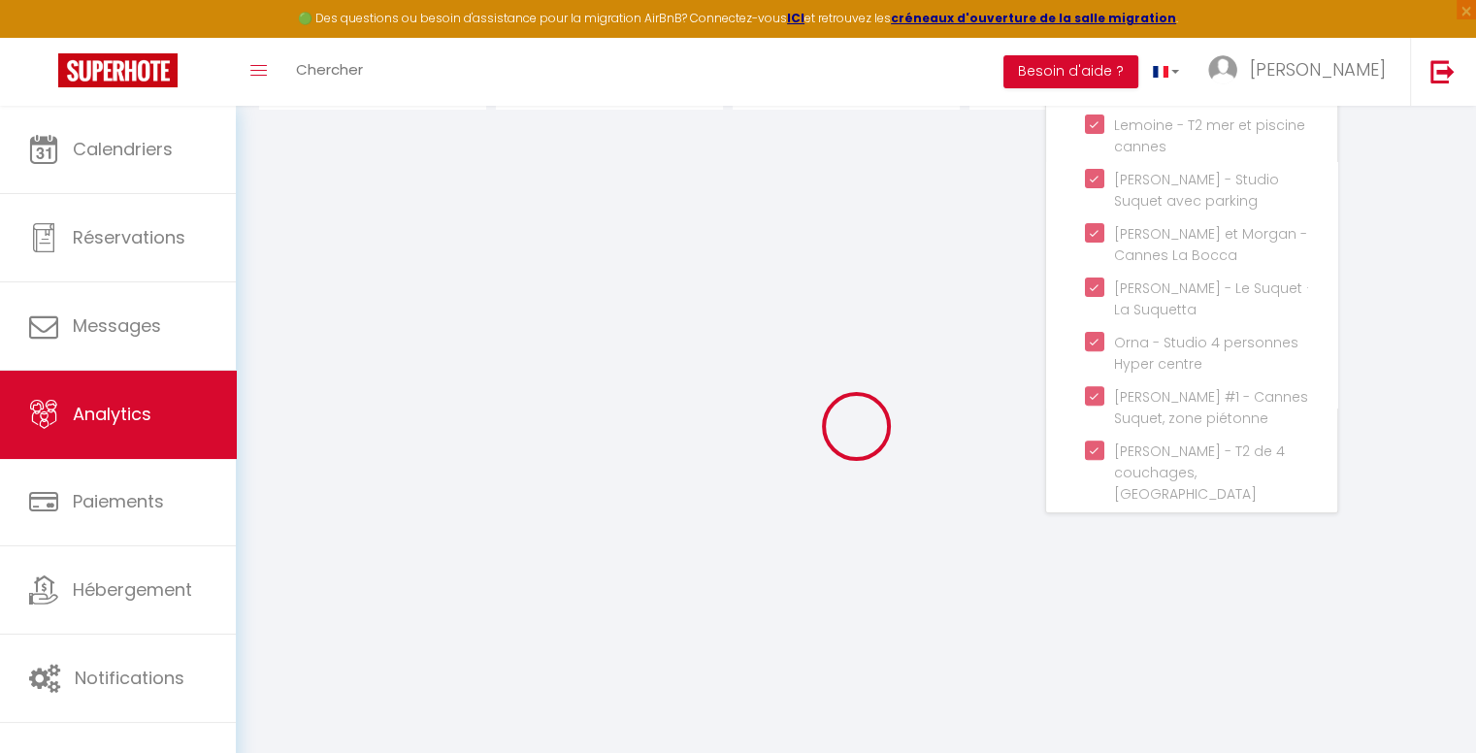
checkbox piscines "false"
checkbox Parking "false"
checkbox Jacuzzi "false"
checkbox Parfumerie "false"
checkbox Grasse "false"
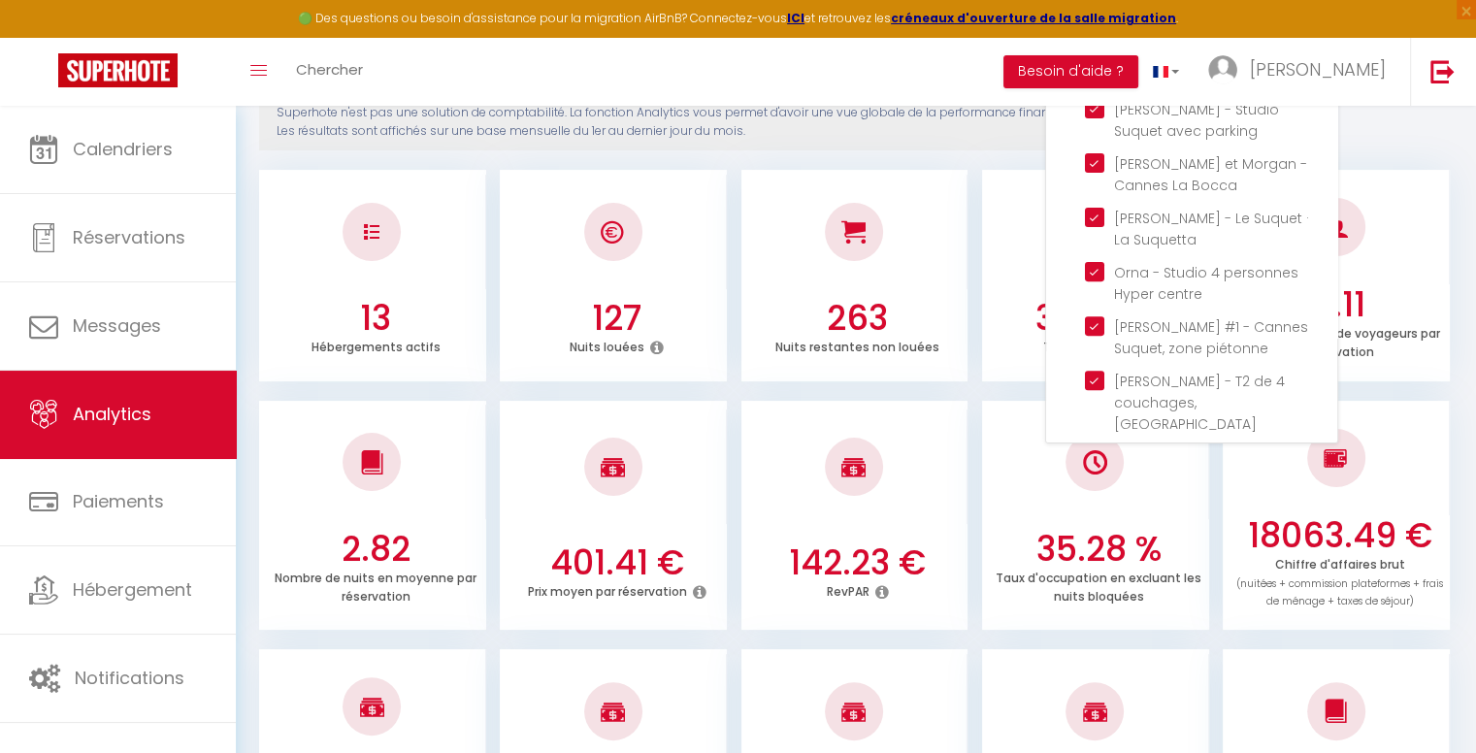
scroll to position [718, 0]
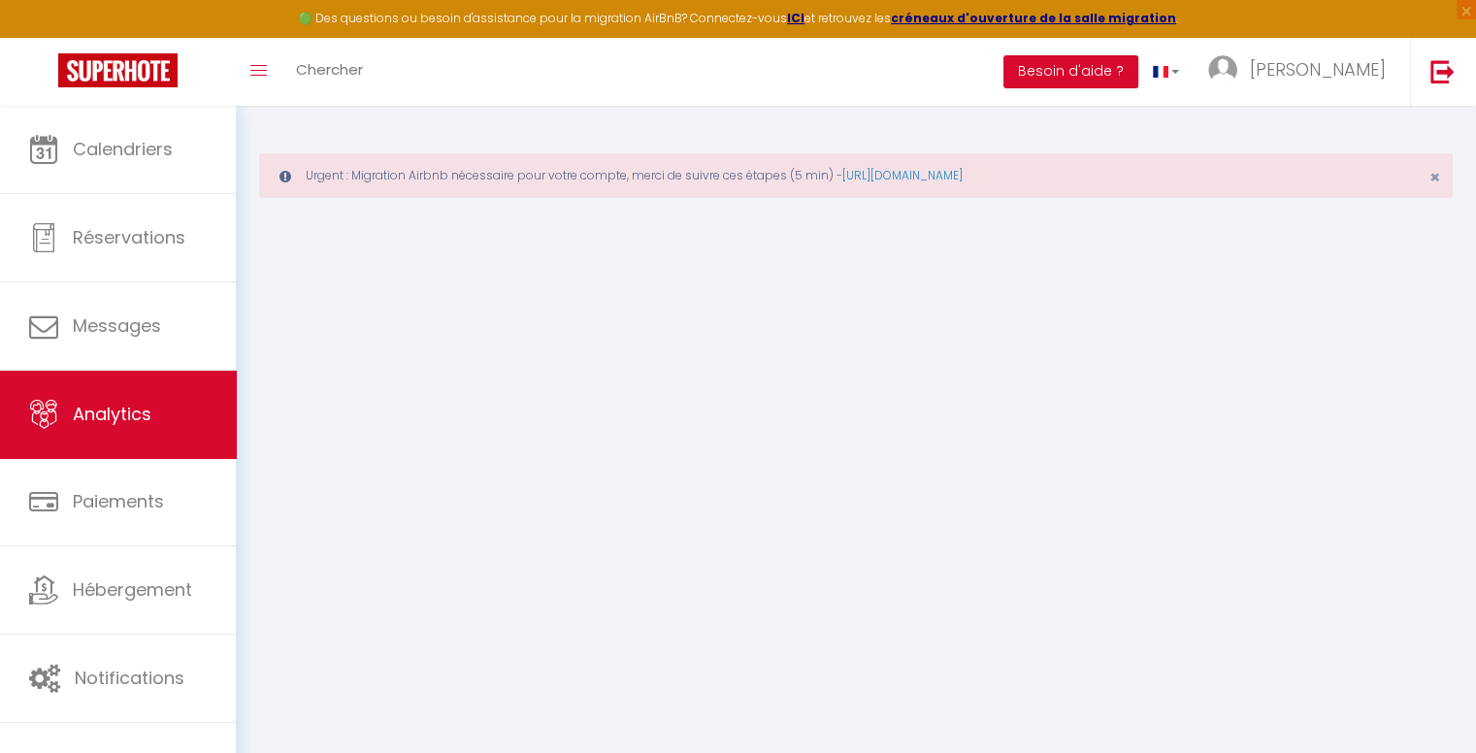
select select "2025"
select select "9"
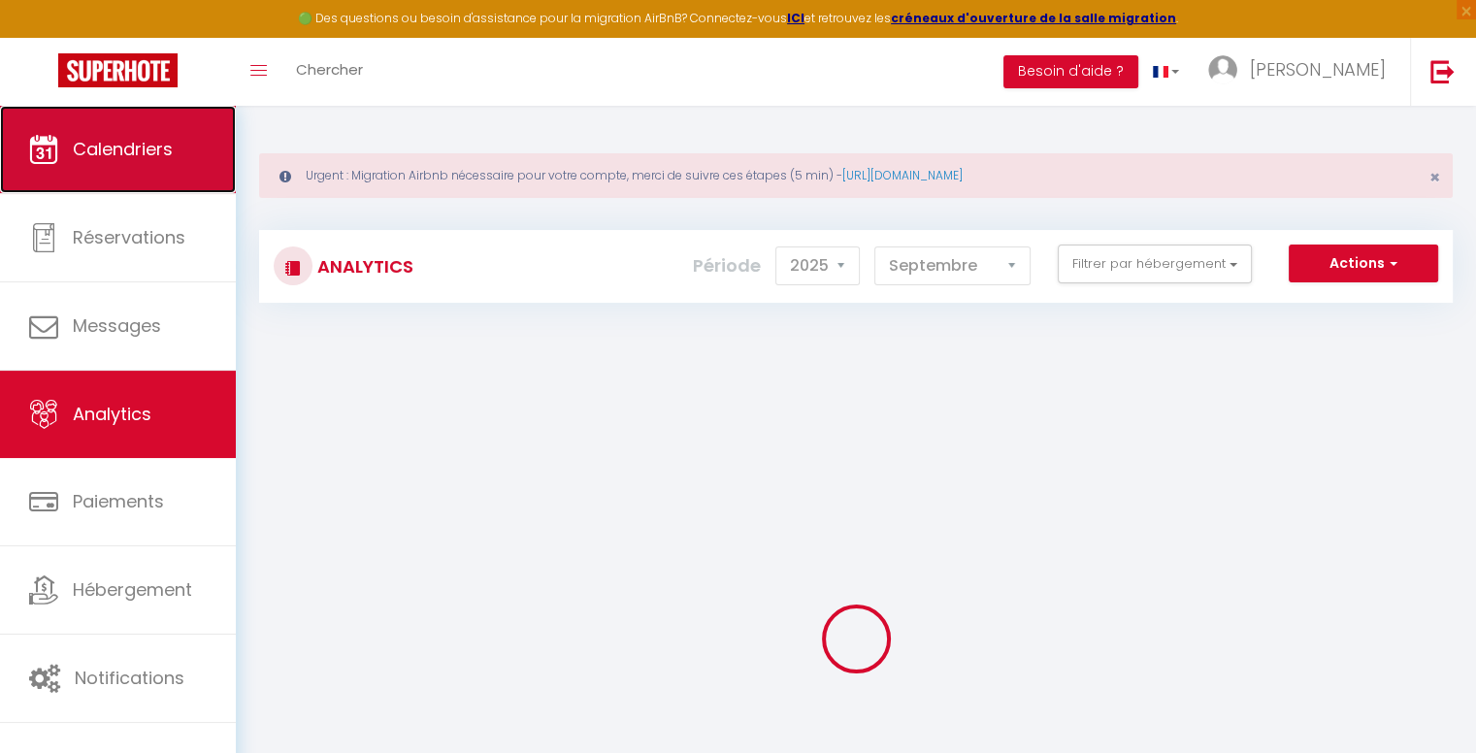
click at [139, 116] on link "Calendriers" at bounding box center [118, 149] width 236 height 87
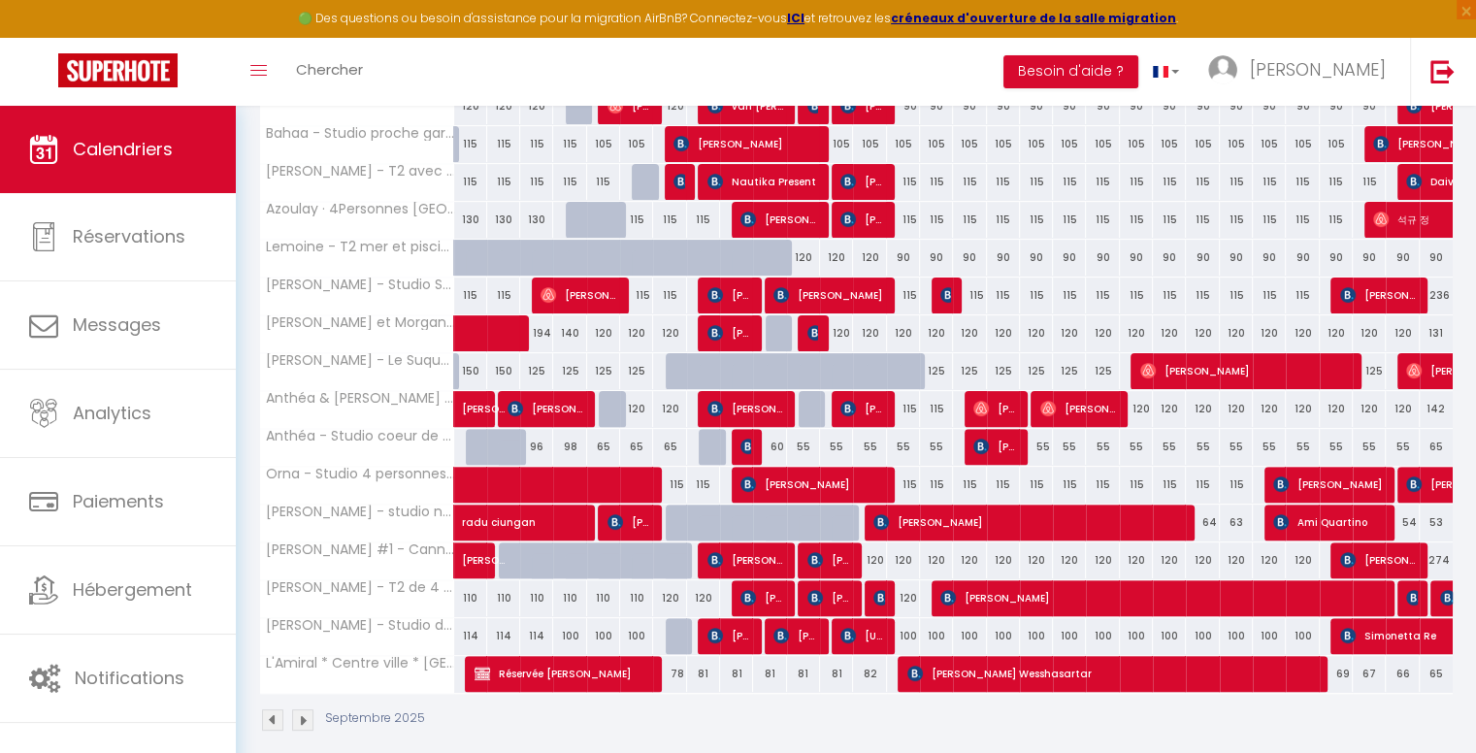
scroll to position [528, 0]
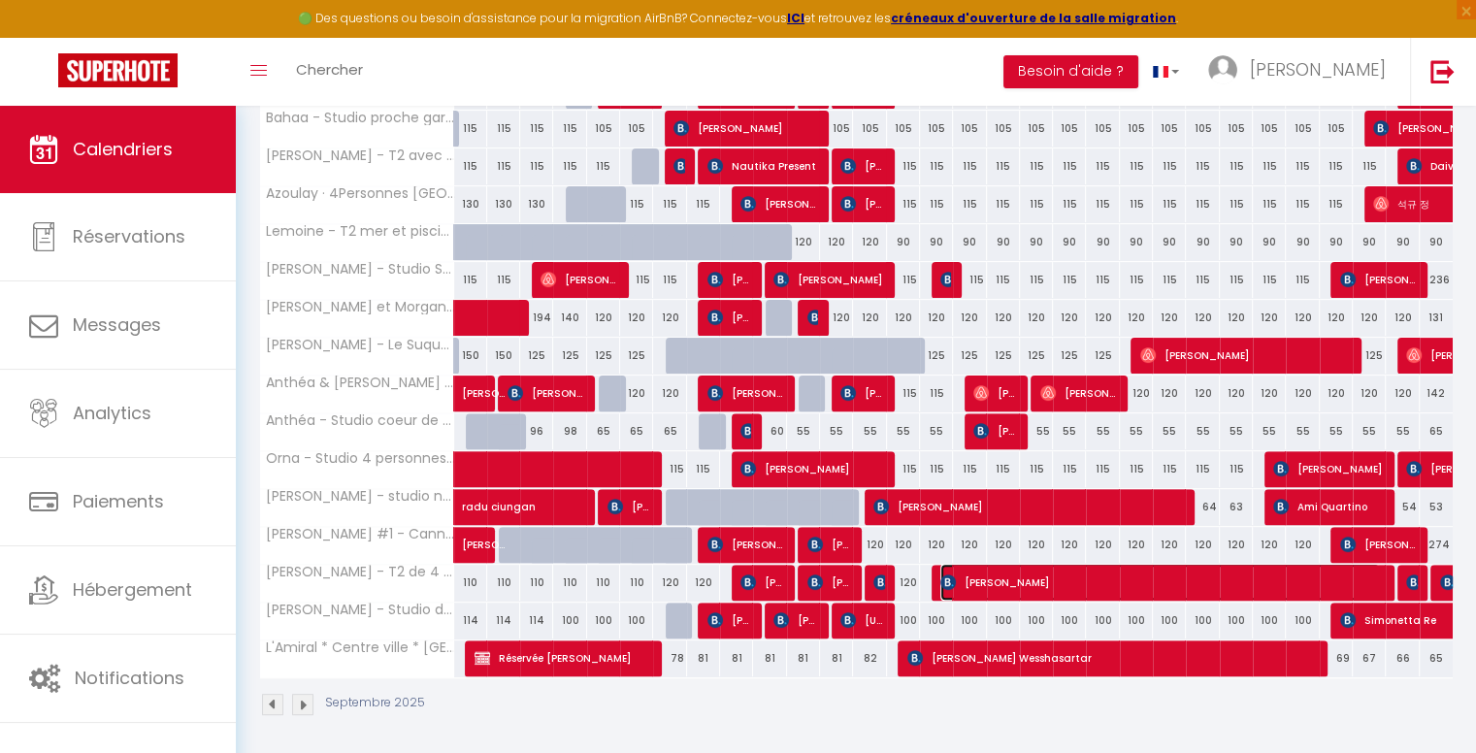
click at [1007, 579] on span "[PERSON_NAME]" at bounding box center [1160, 582] width 440 height 37
select select "OK"
select select "KO"
select select "0"
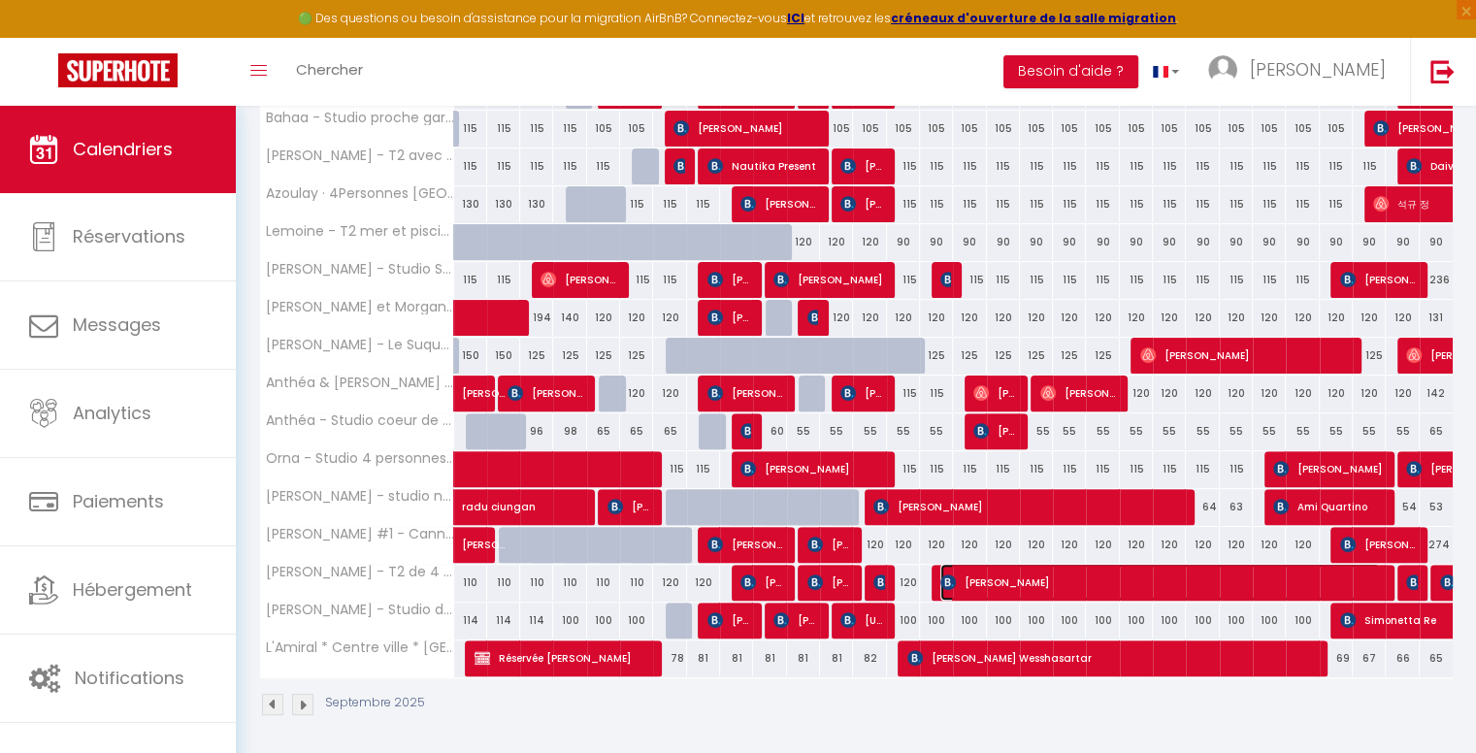
select select "1"
select select
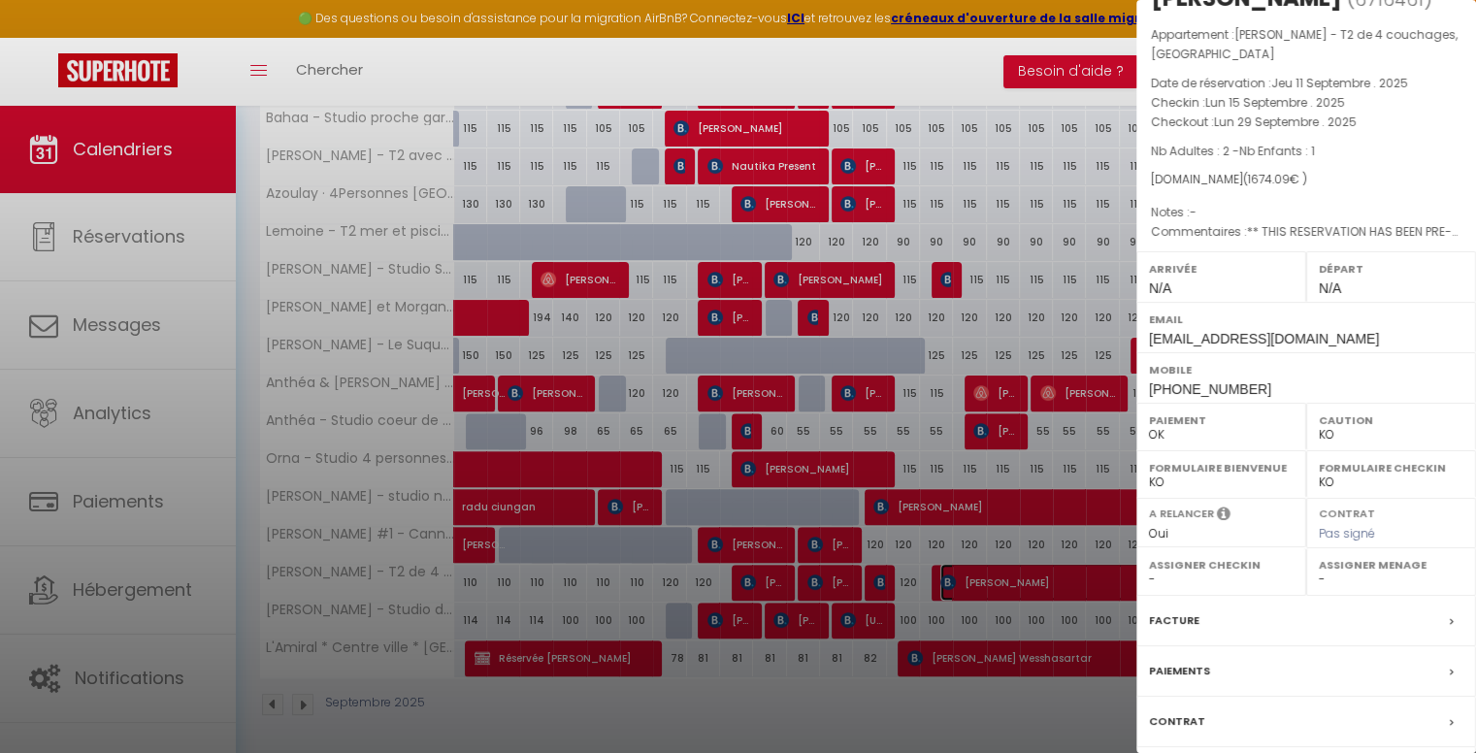
scroll to position [0, 0]
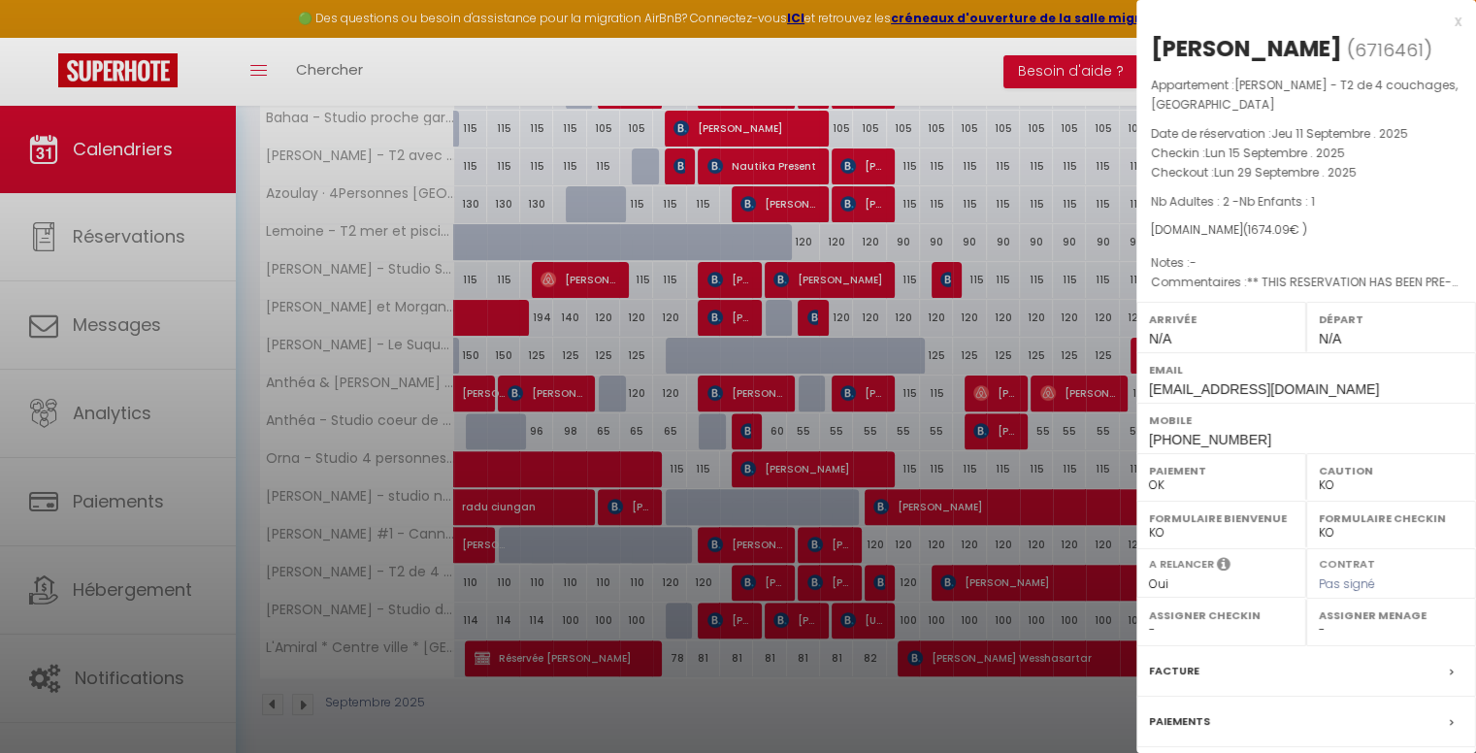
click at [1444, 23] on div "x" at bounding box center [1298, 21] width 325 height 23
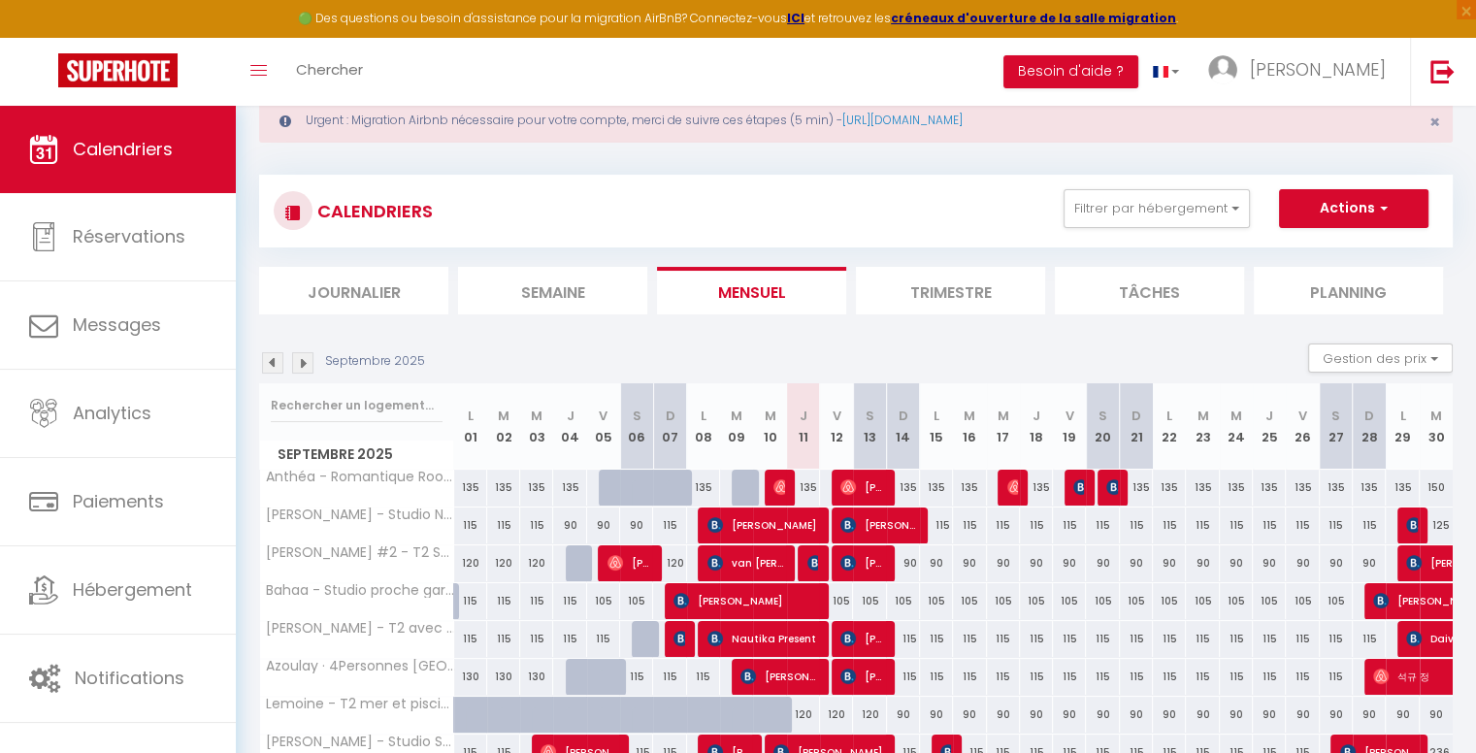
scroll to position [43, 0]
